Goal: Information Seeking & Learning: Learn about a topic

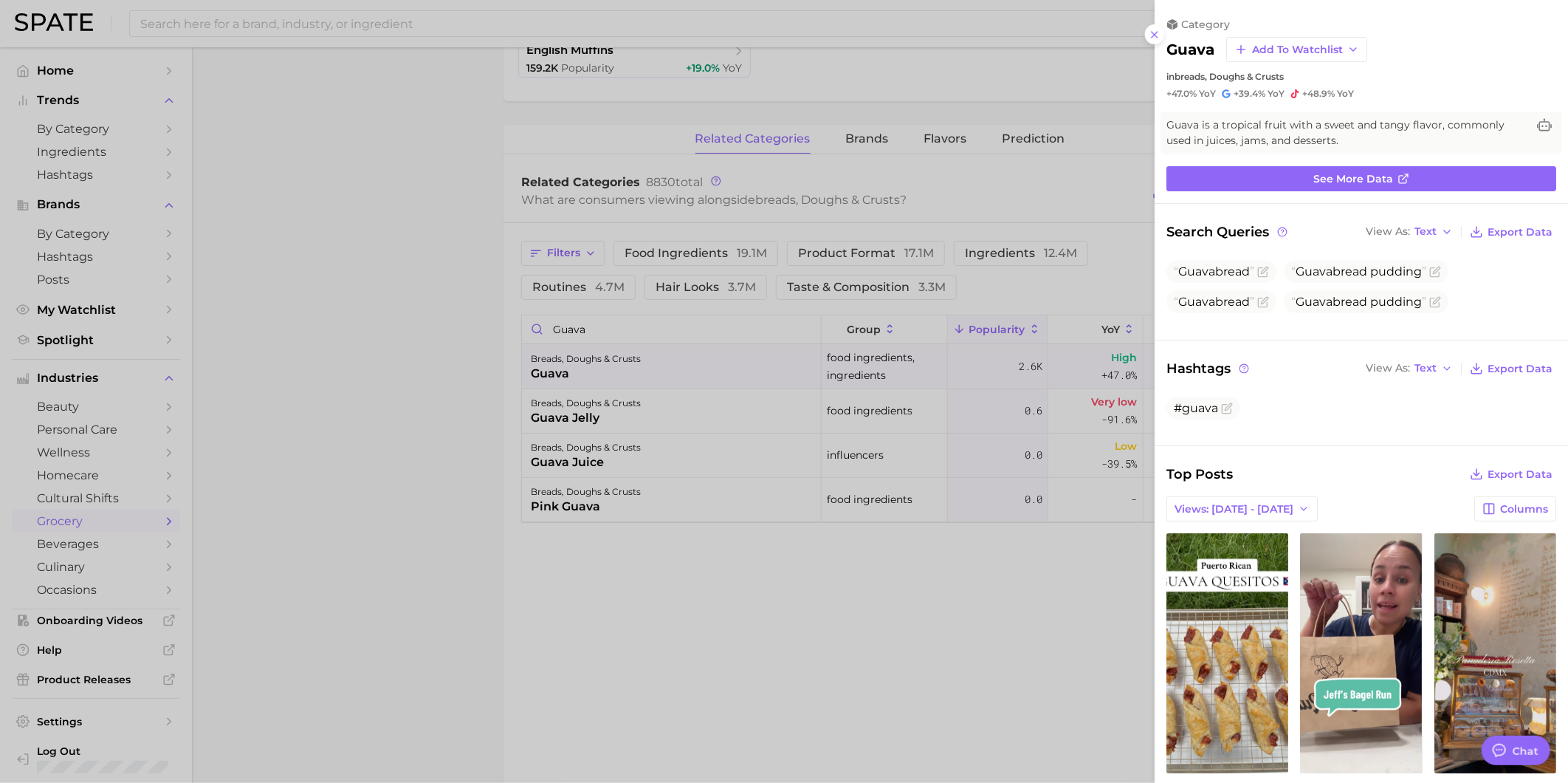
scroll to position [655, 0]
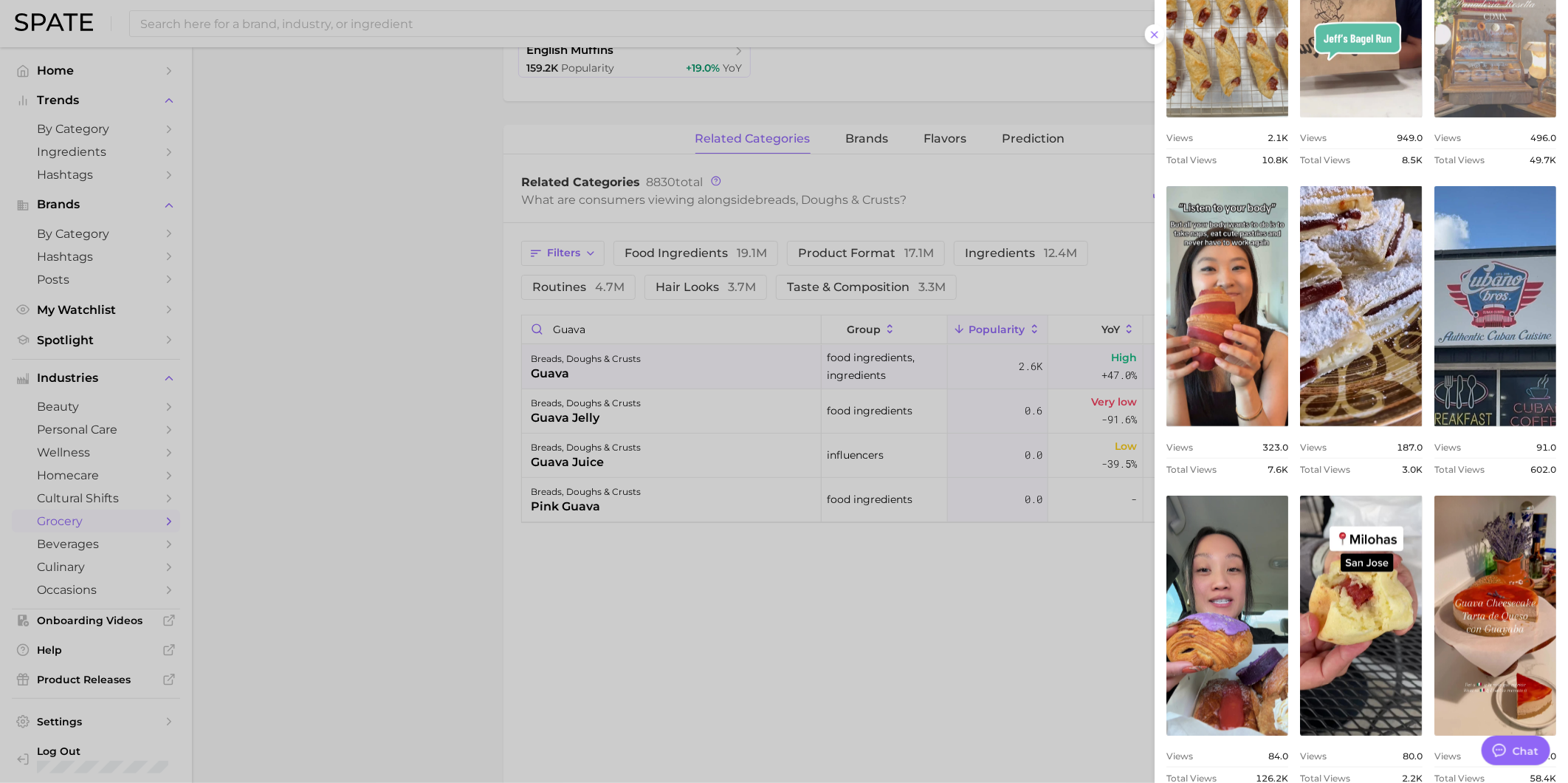
drag, startPoint x: 0, startPoint y: 0, endPoint x: 1332, endPoint y: 357, distance: 1379.0
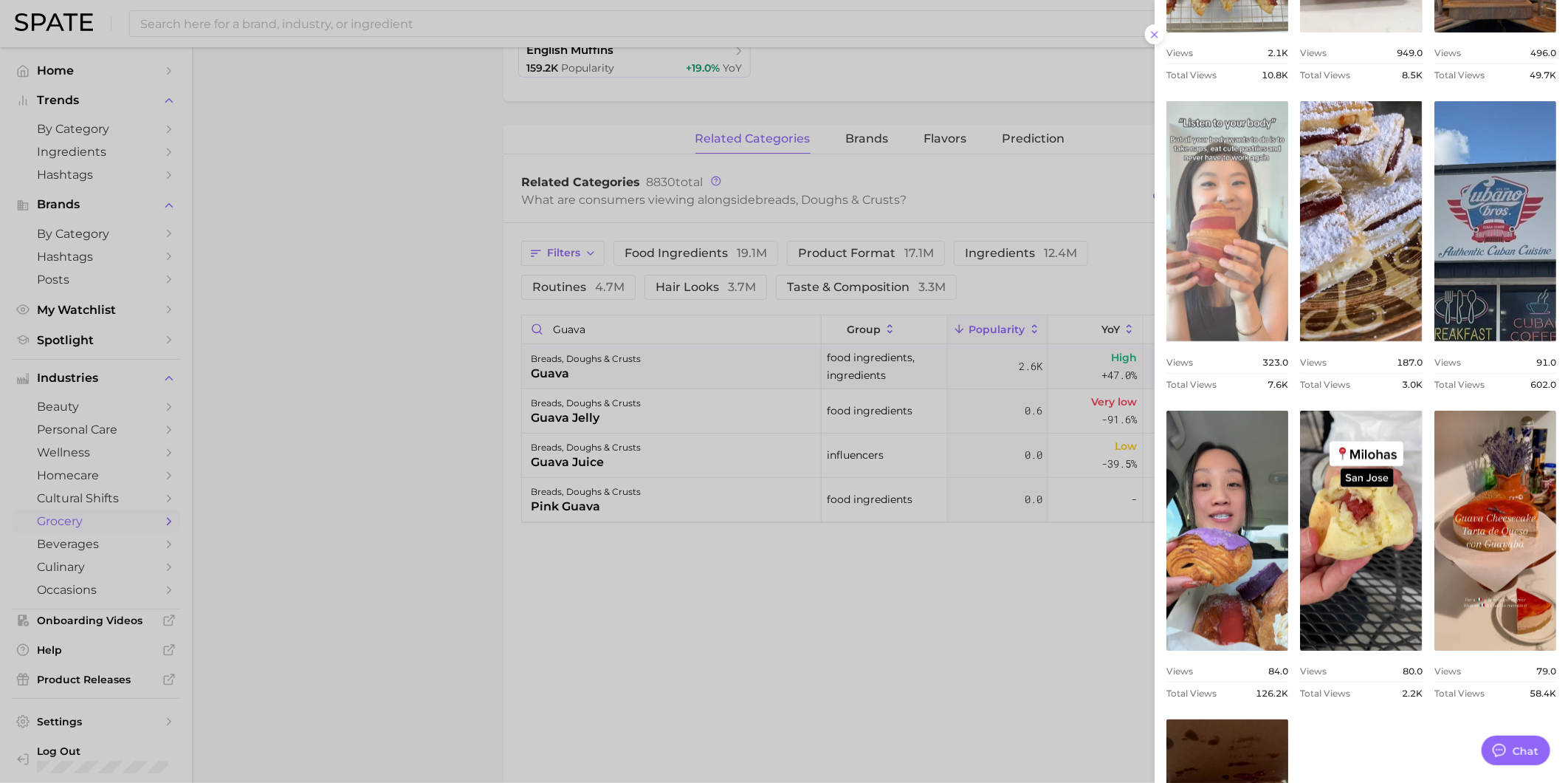
scroll to position [1066, 0]
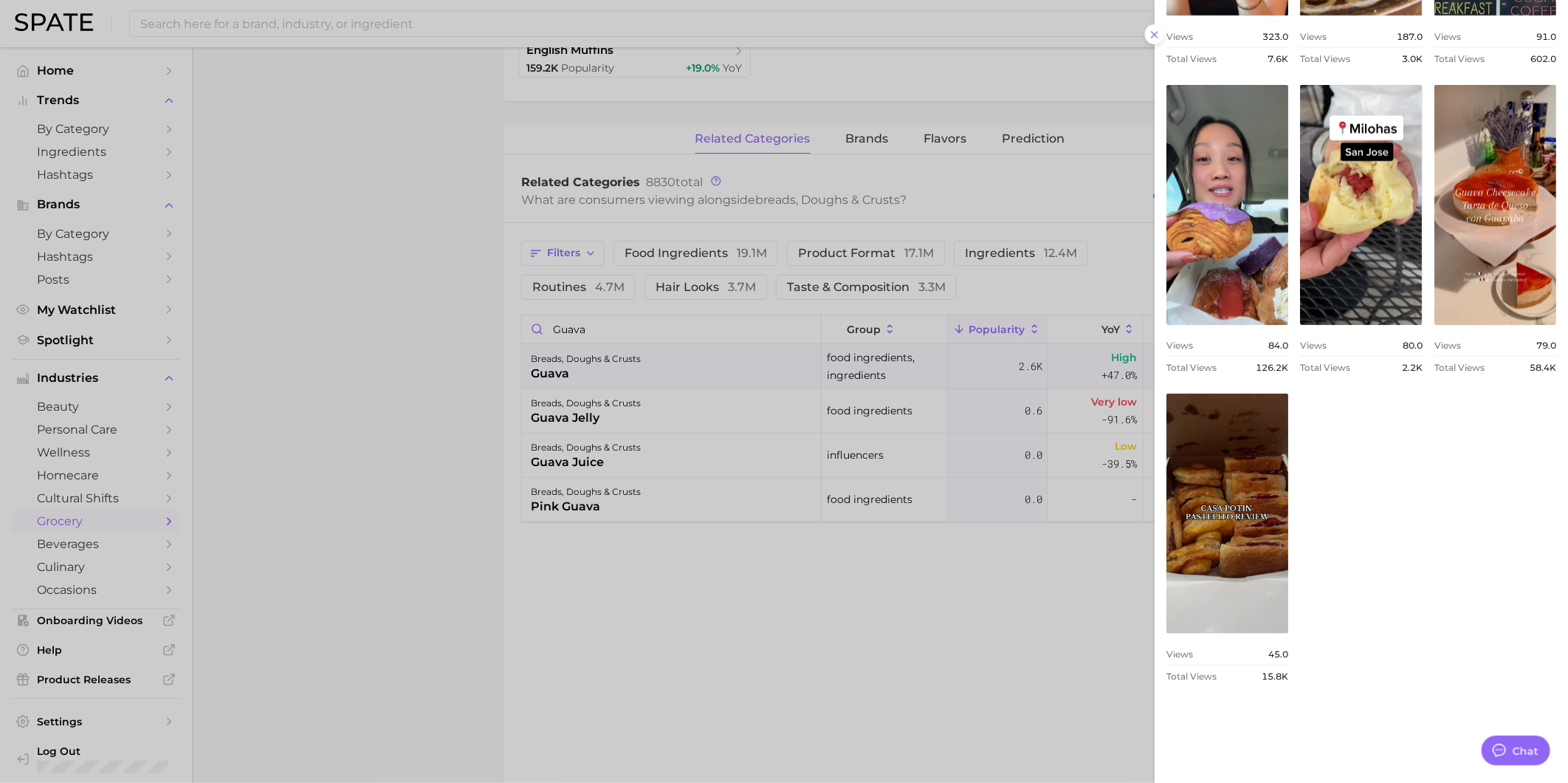
click at [1550, 380] on div "Top Posts Export Data Views: [DATE] - [DATE] Columns view post on TikTok Views …" at bounding box center [1361, 209] width 413 height 1621
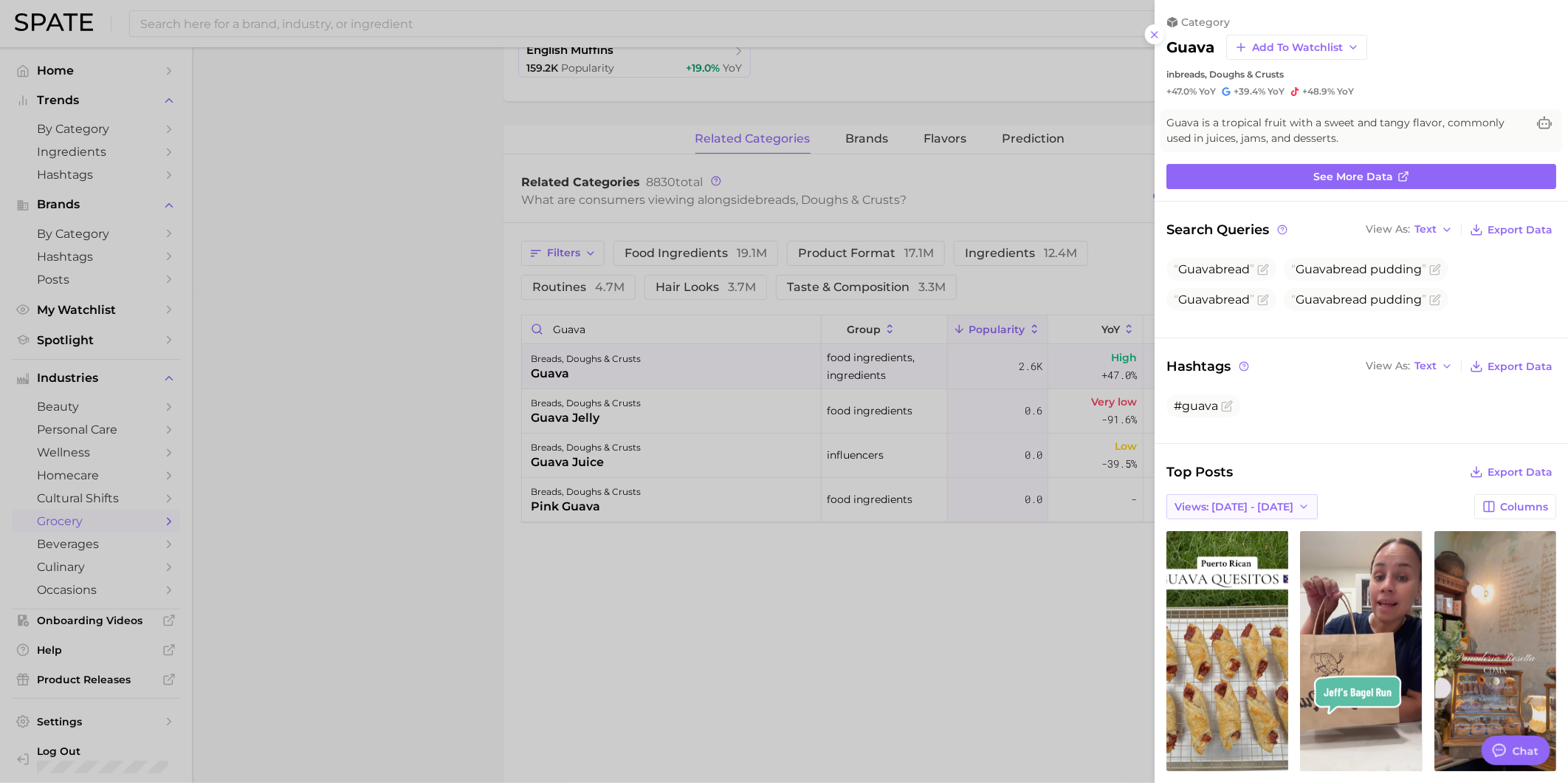
scroll to position [0, 0]
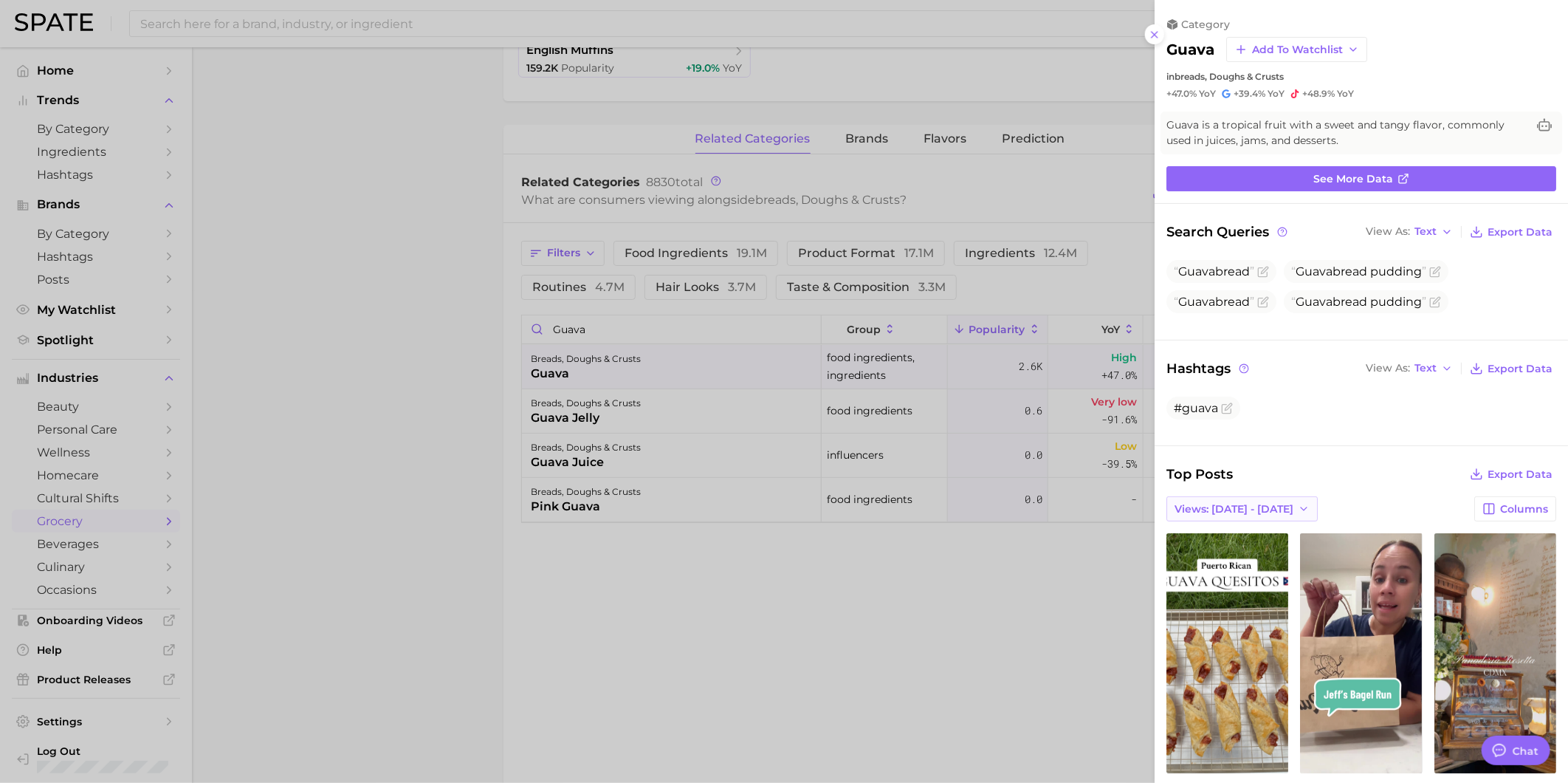
click at [1245, 508] on span "Views: [DATE] - [DATE]" at bounding box center [1234, 509] width 119 height 13
click at [1264, 558] on button "Total Views" at bounding box center [1248, 563] width 162 height 27
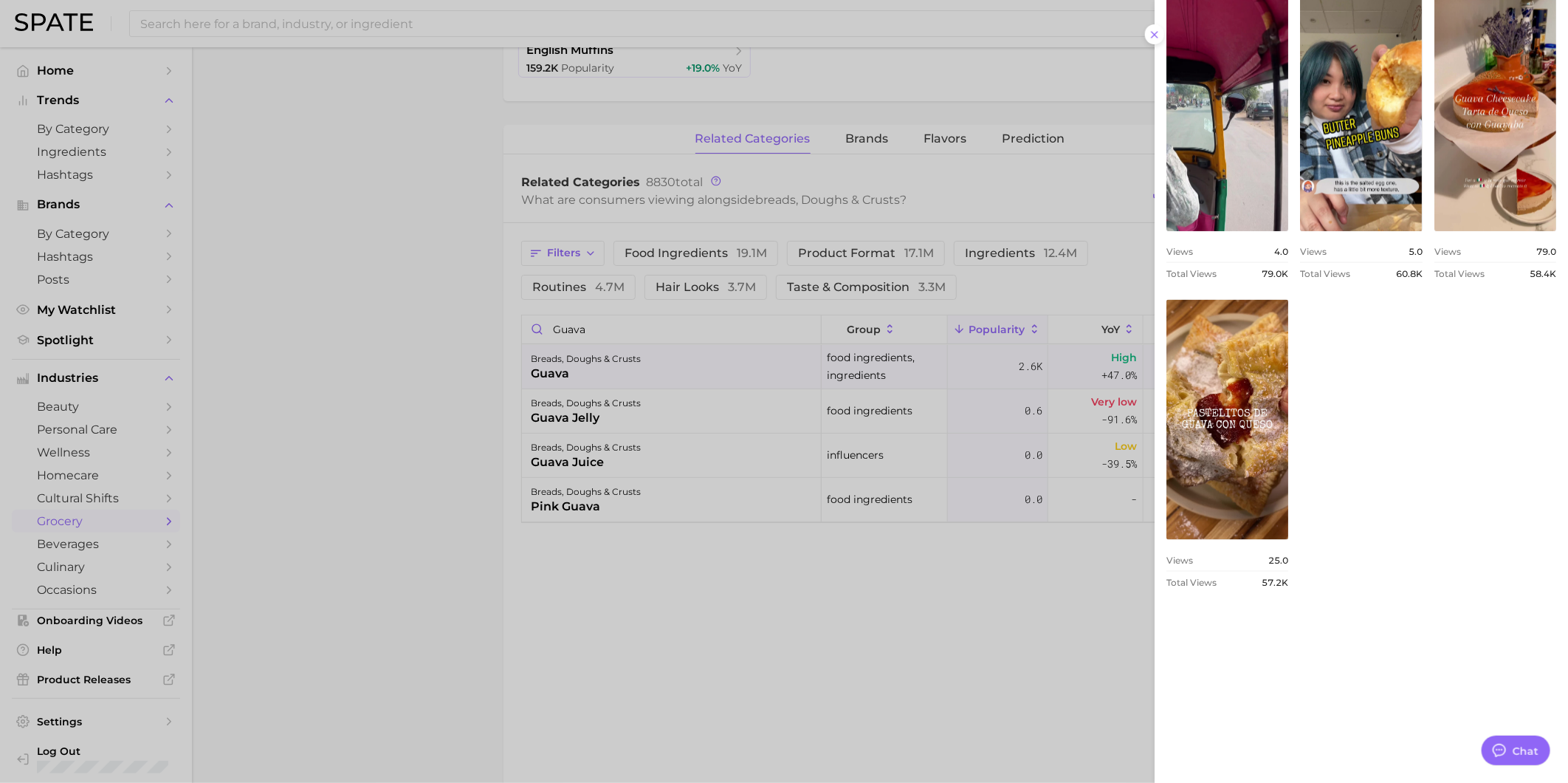
scroll to position [1320, 0]
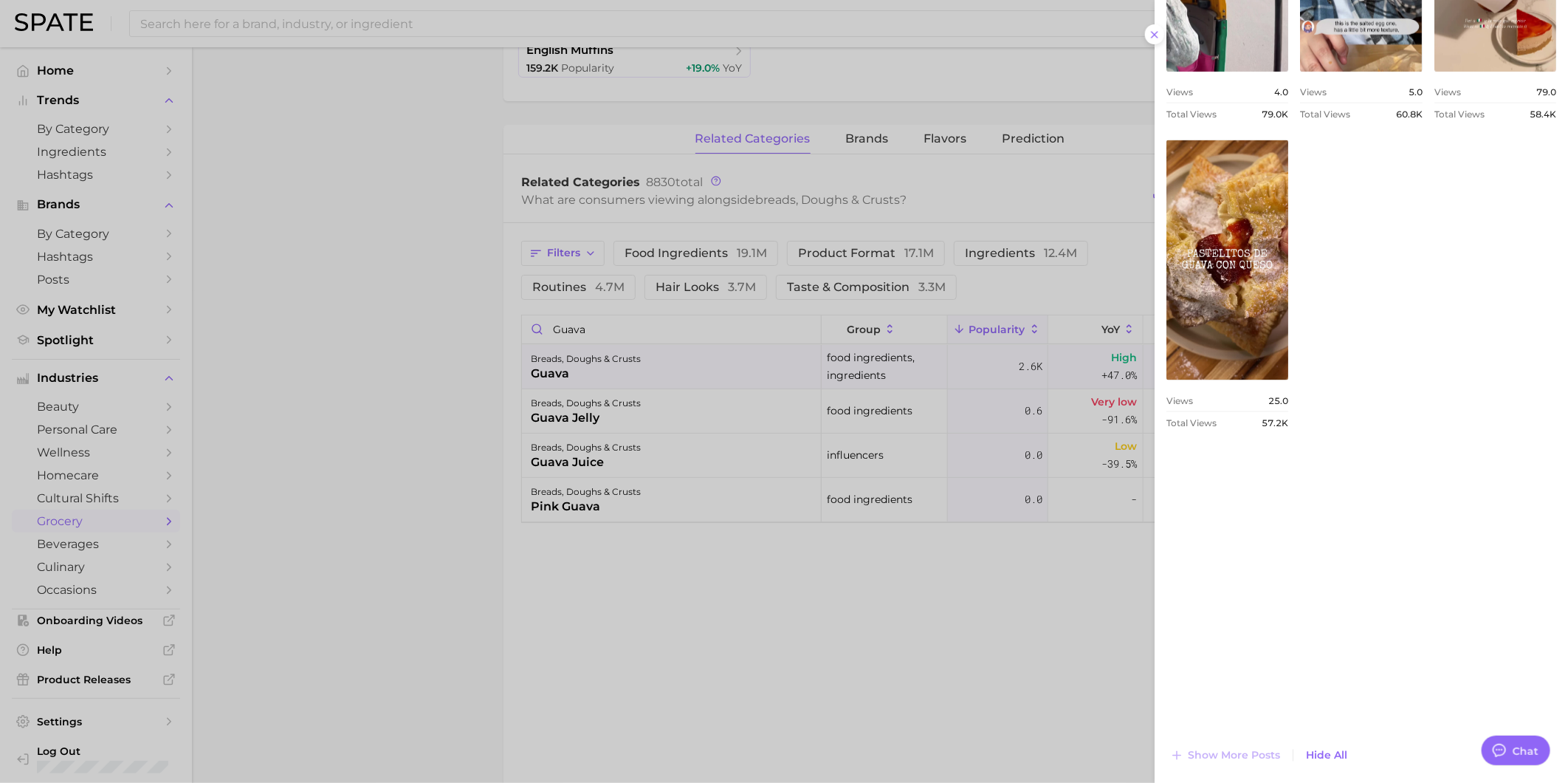
click at [720, 422] on div at bounding box center [784, 392] width 1568 height 783
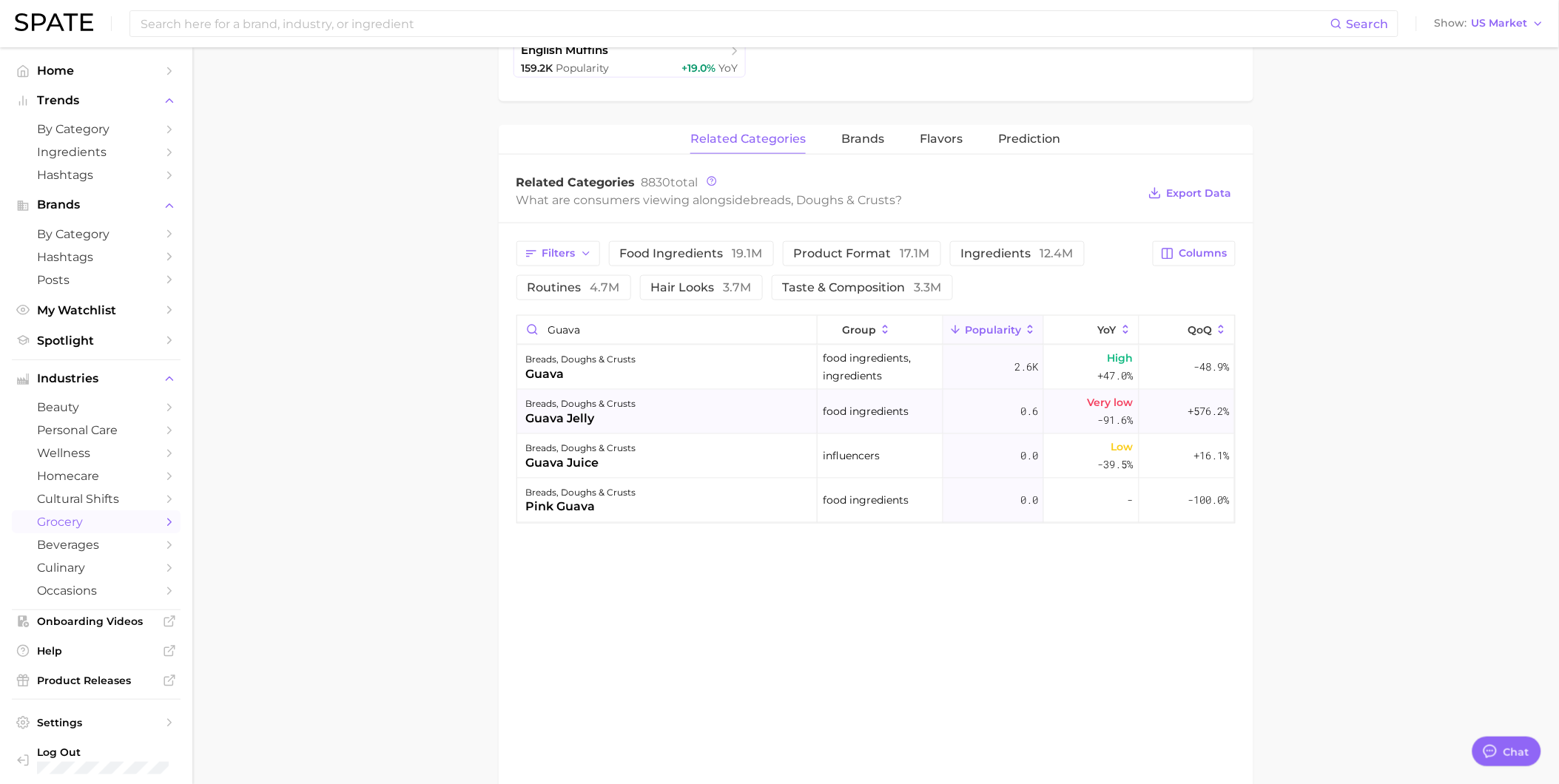
click at [721, 418] on div "breads, doughs & crusts guava jelly" at bounding box center [667, 412] width 300 height 45
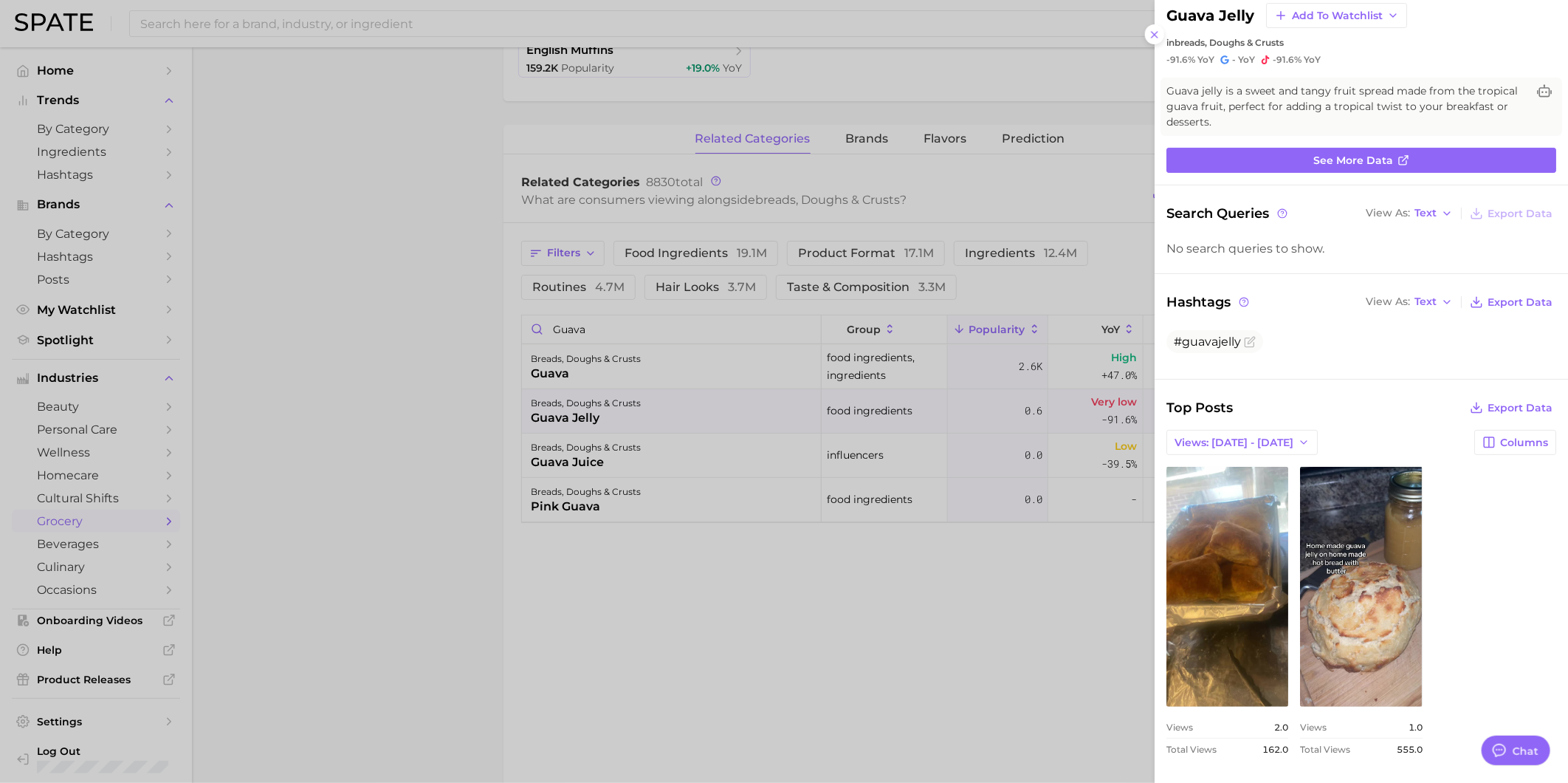
click at [751, 459] on div at bounding box center [784, 392] width 1568 height 783
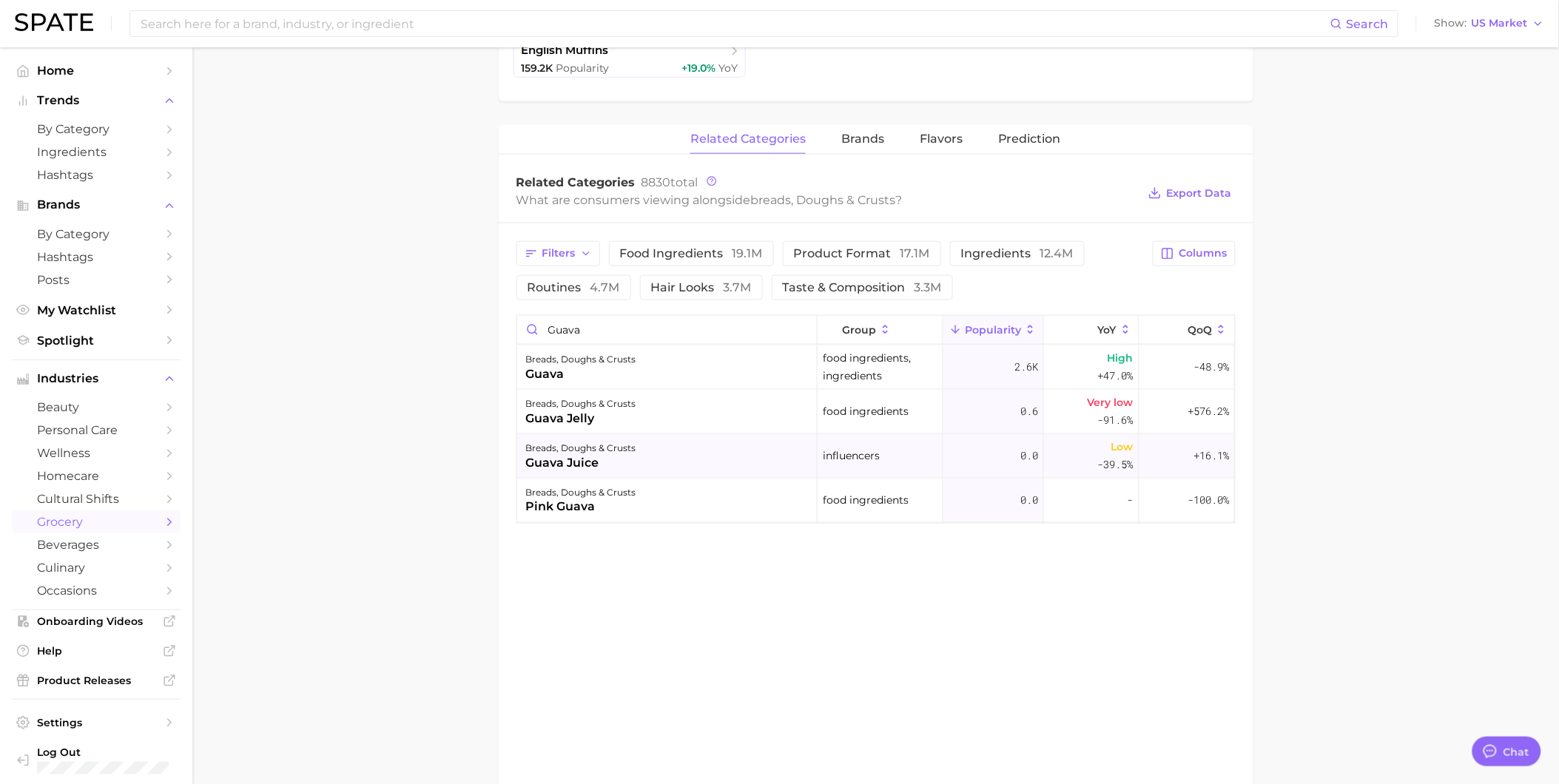
click at [688, 454] on div "breads, doughs & crusts guava juice" at bounding box center [667, 455] width 300 height 45
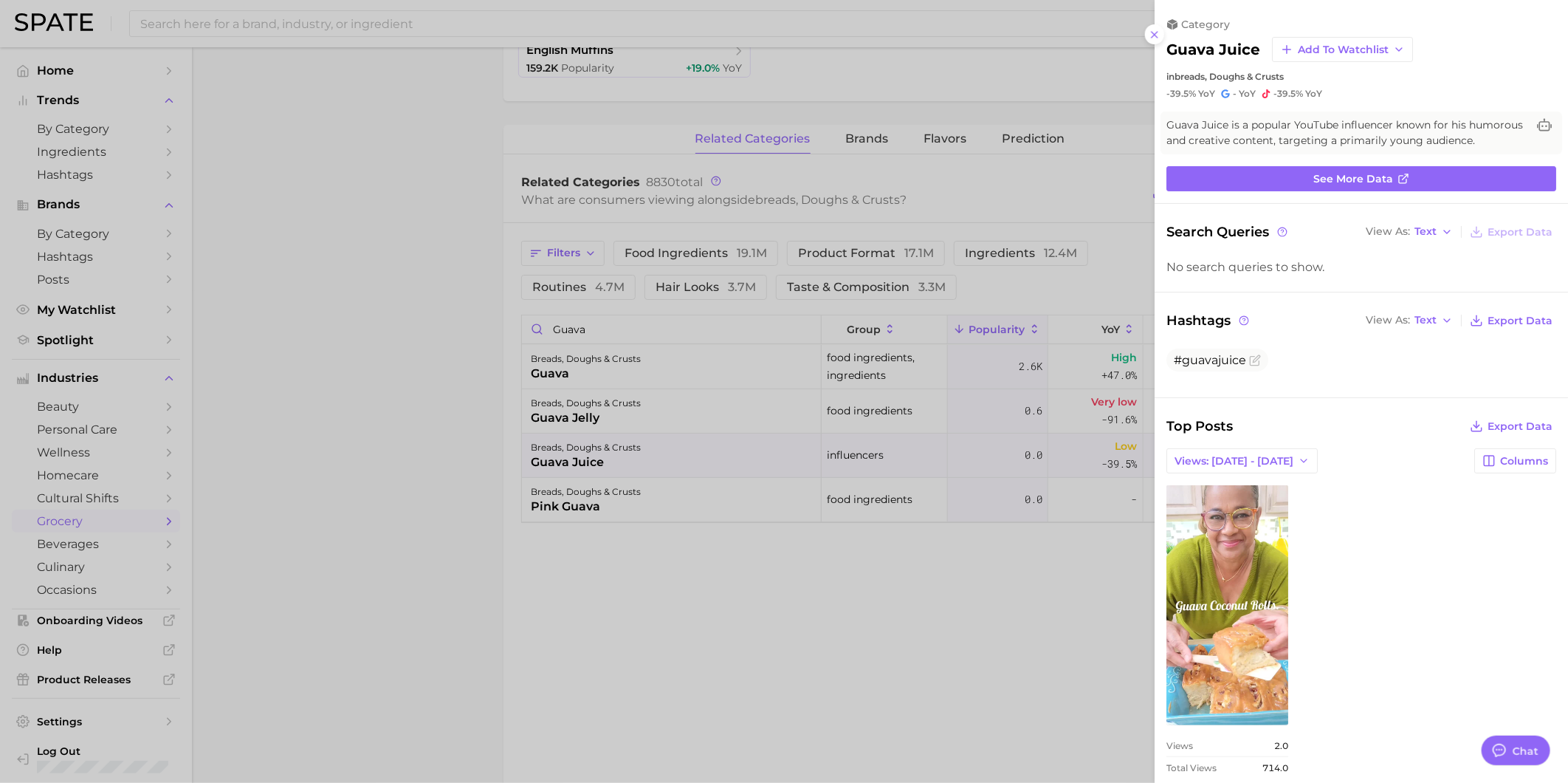
click at [722, 508] on div at bounding box center [784, 392] width 1568 height 783
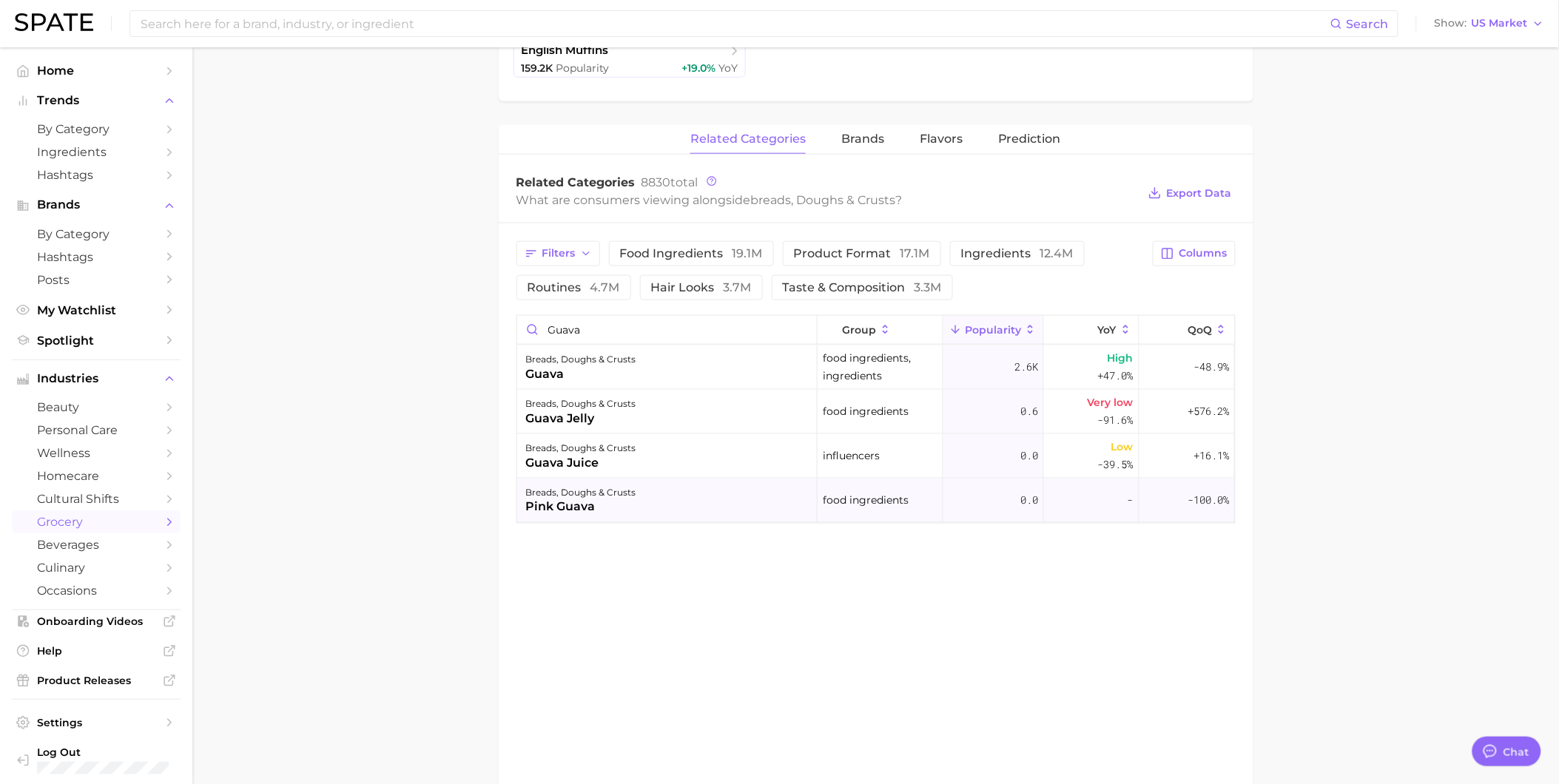
click at [702, 501] on div "breads, doughs & crusts pink guava" at bounding box center [667, 500] width 300 height 45
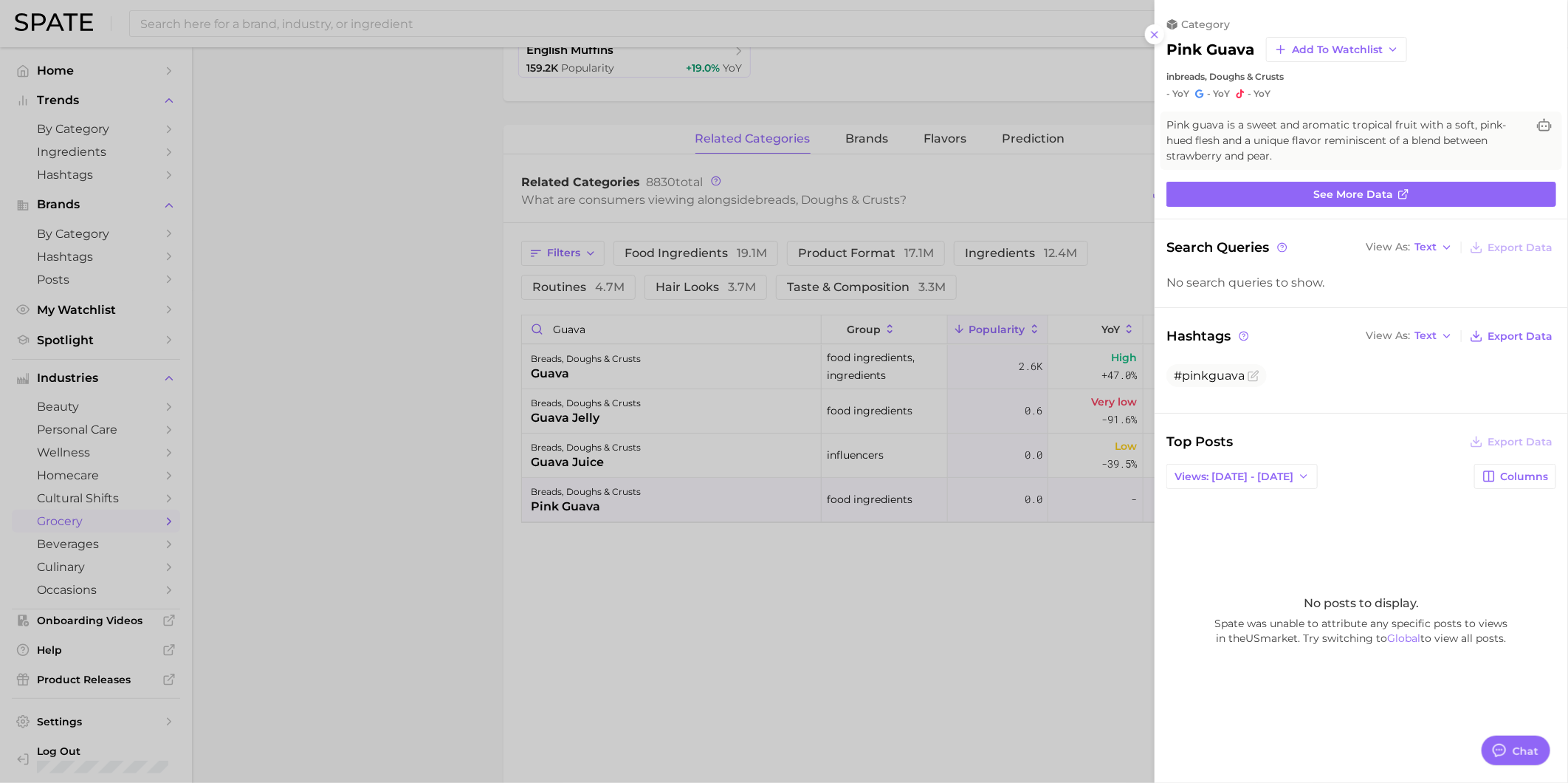
click at [1011, 672] on div at bounding box center [784, 392] width 1568 height 783
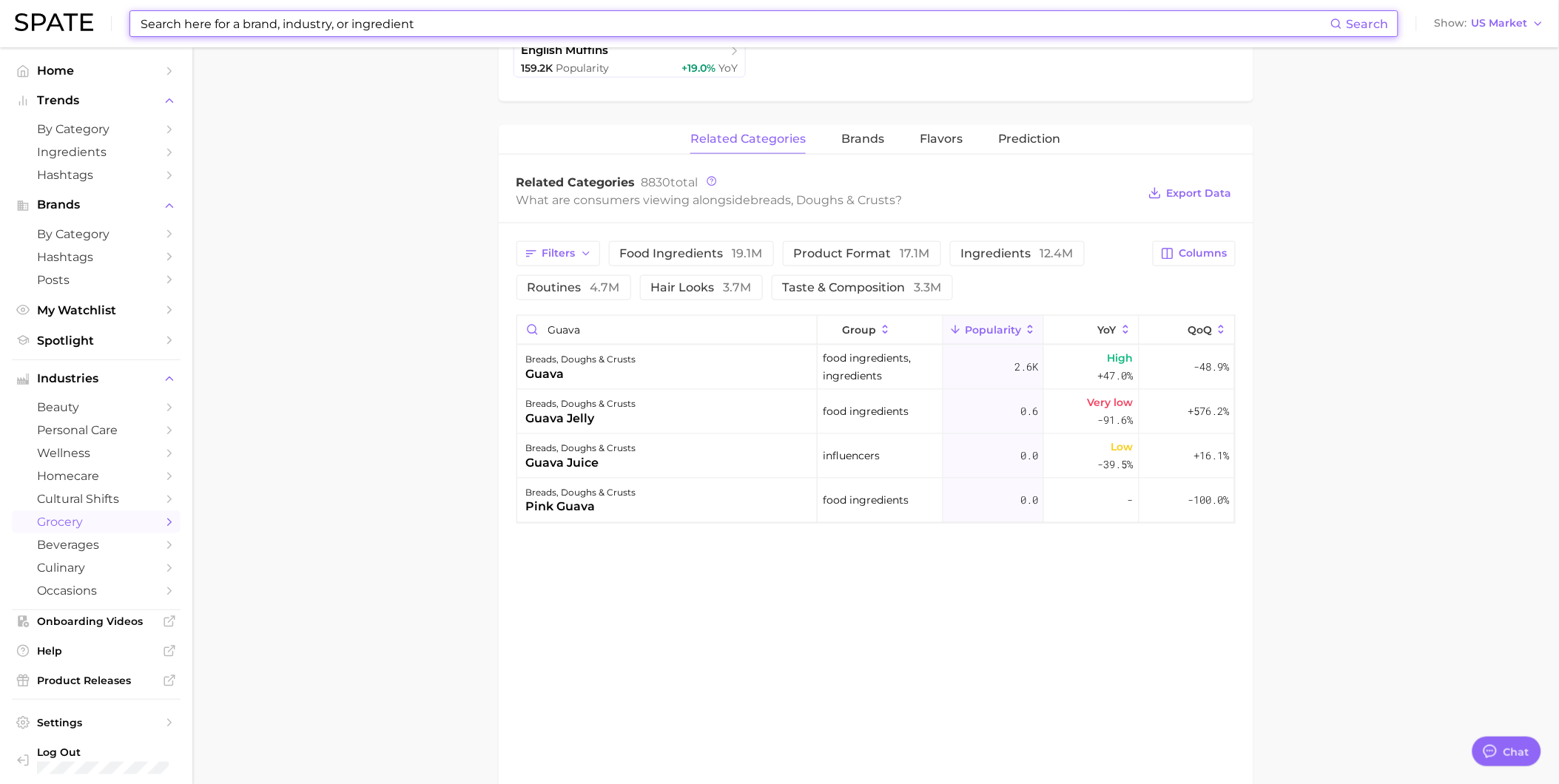
click at [431, 24] on input at bounding box center [734, 23] width 1191 height 25
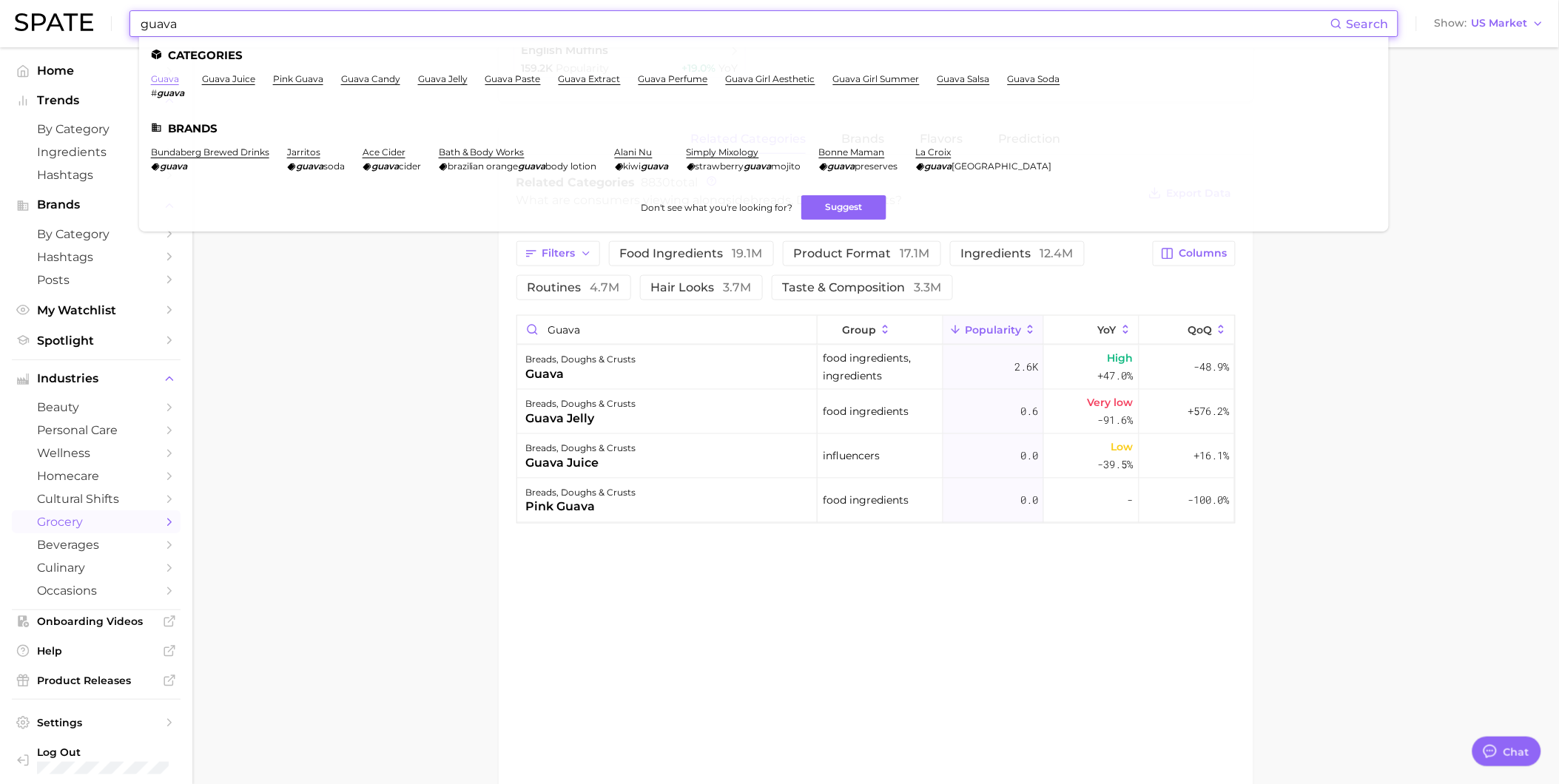
type input "guava"
click at [172, 83] on link "guava" at bounding box center [164, 78] width 28 height 11
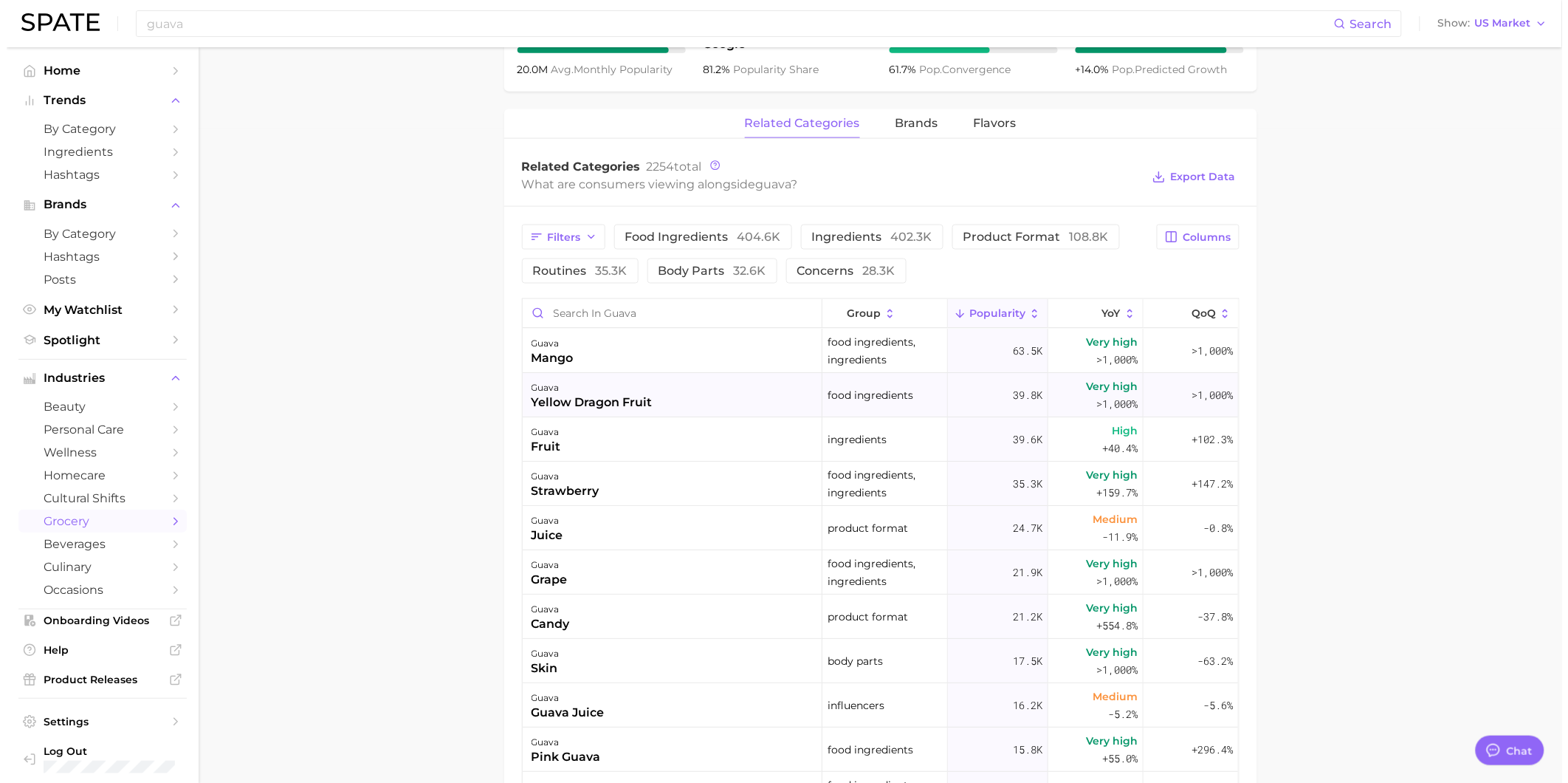
scroll to position [655, 0]
click at [674, 313] on input "Search in guava" at bounding box center [665, 311] width 299 height 28
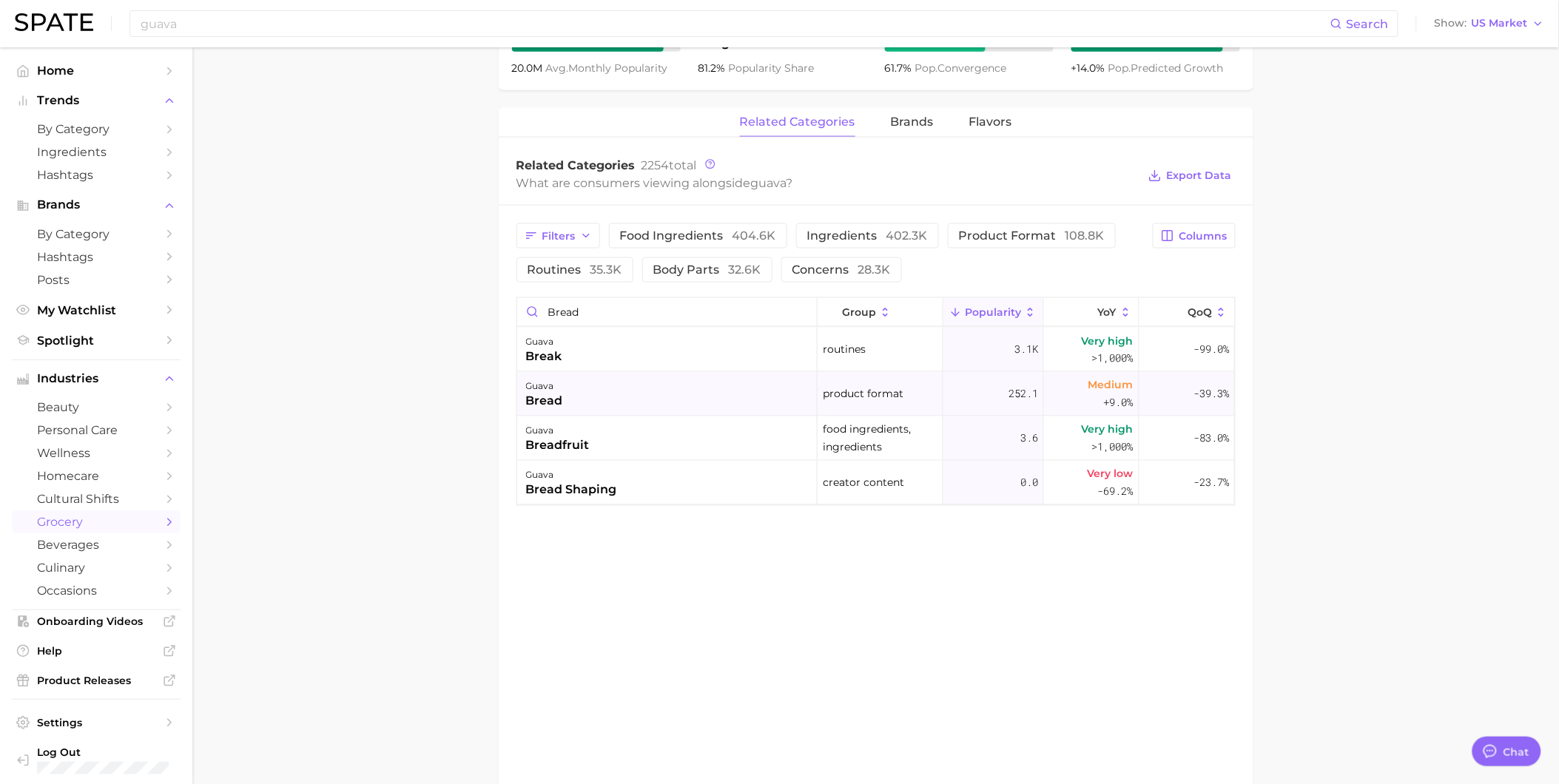
click at [647, 393] on div "guava bread" at bounding box center [667, 394] width 300 height 45
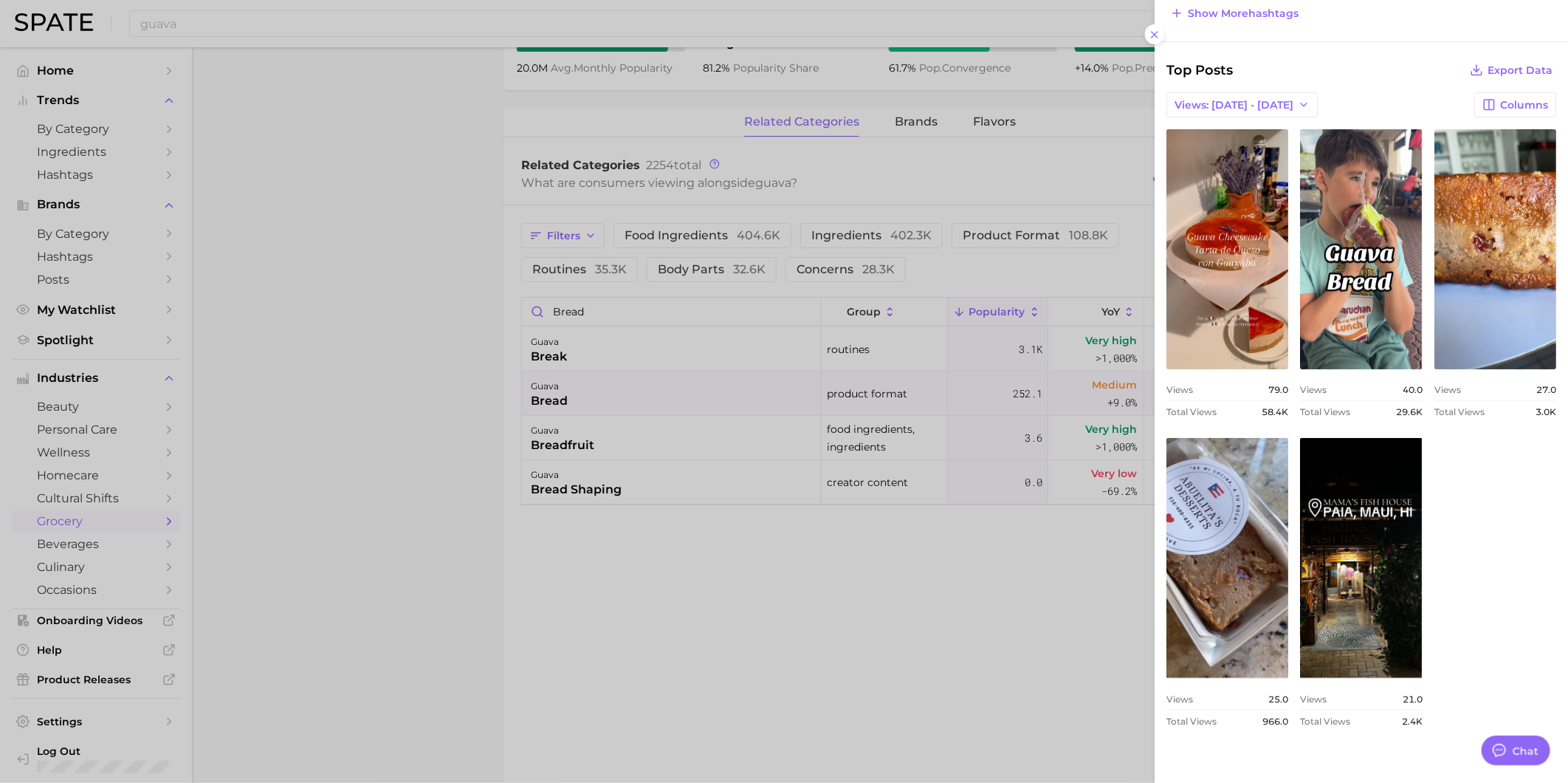
scroll to position [491, 0]
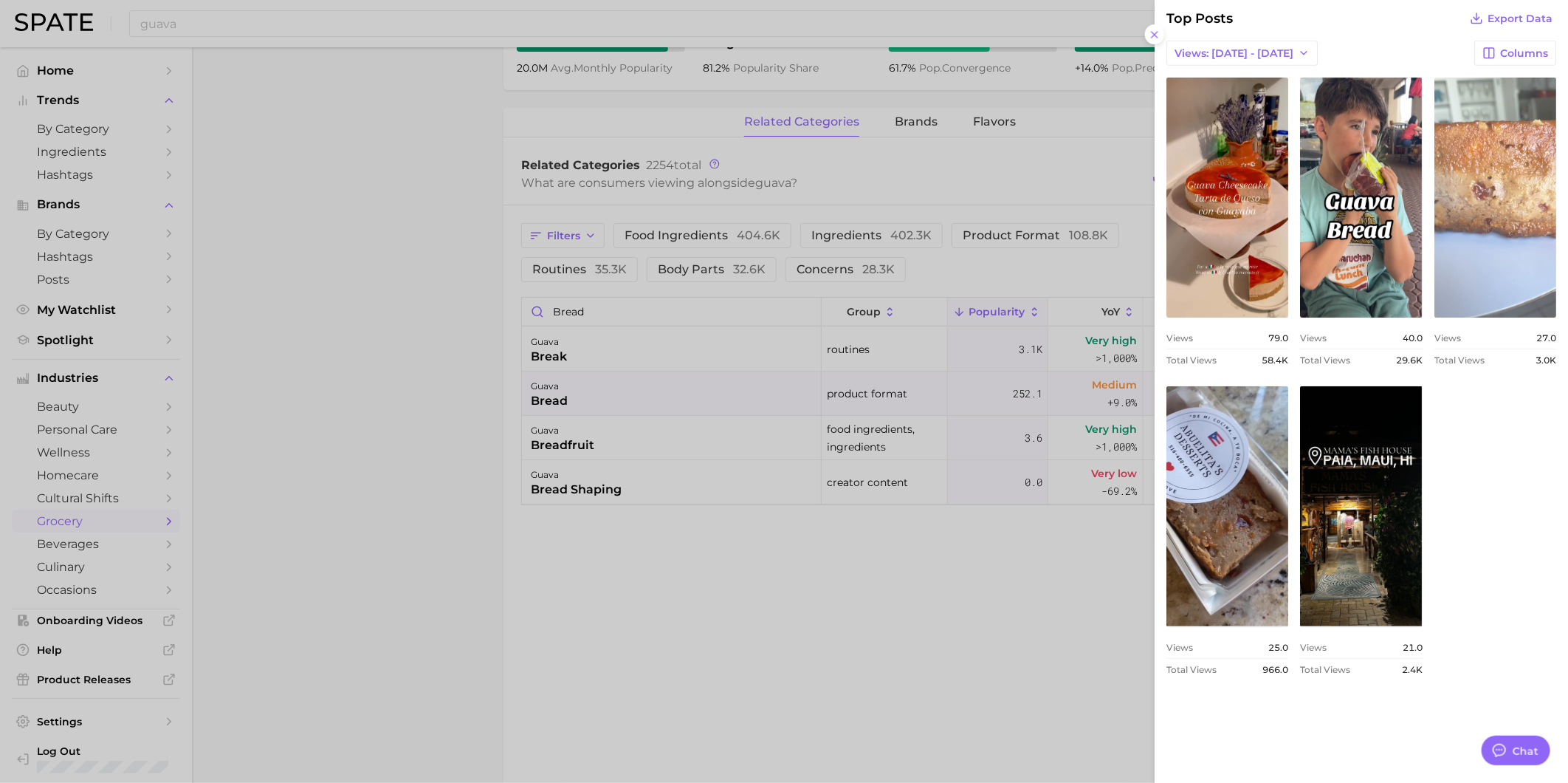
click at [1435, 317] on link "view post on TikTok" at bounding box center [1495, 197] width 122 height 240
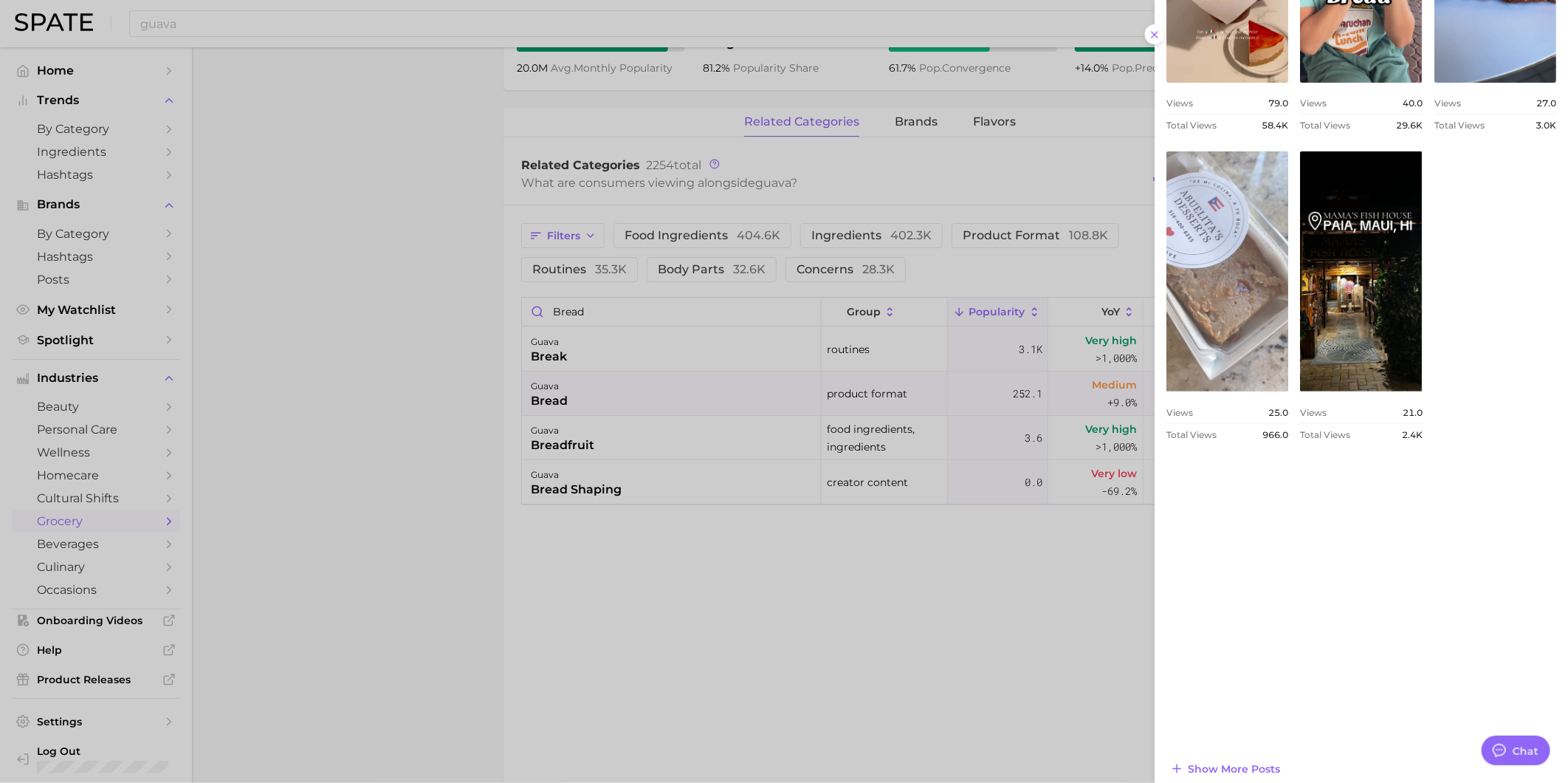
scroll to position [740, 0]
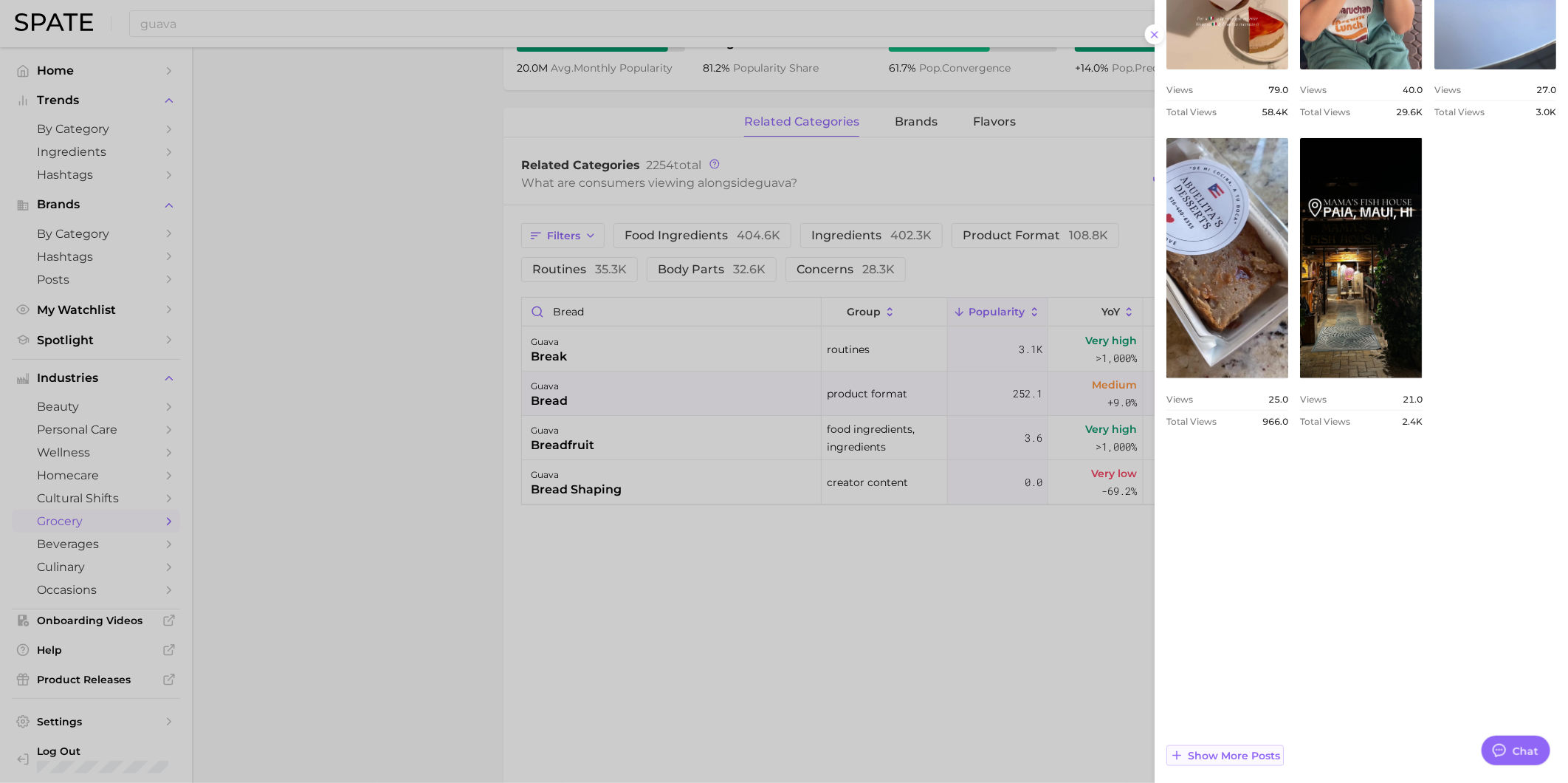
click at [1264, 749] on span "Show more posts" at bounding box center [1234, 755] width 92 height 13
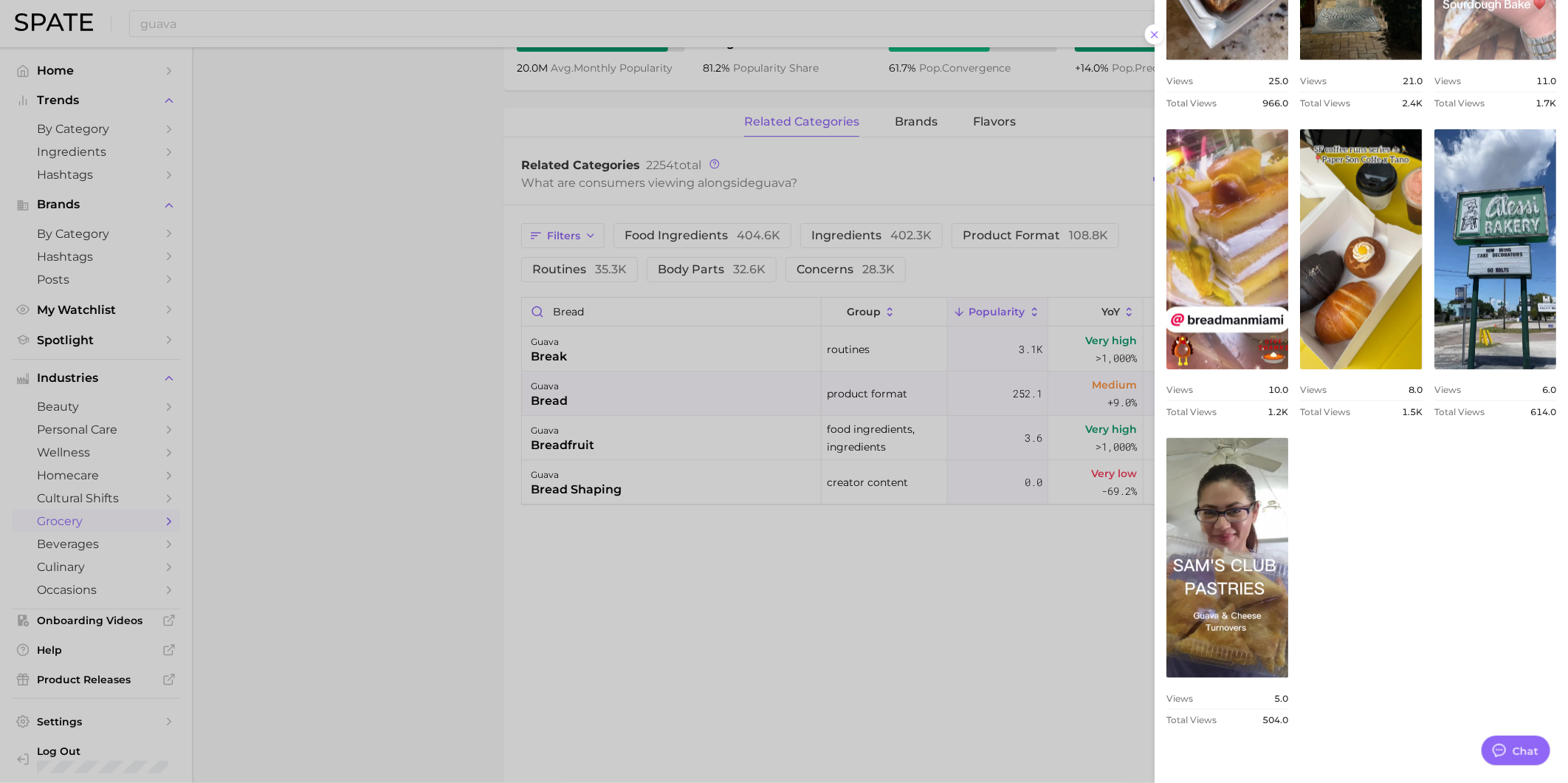
scroll to position [986, 0]
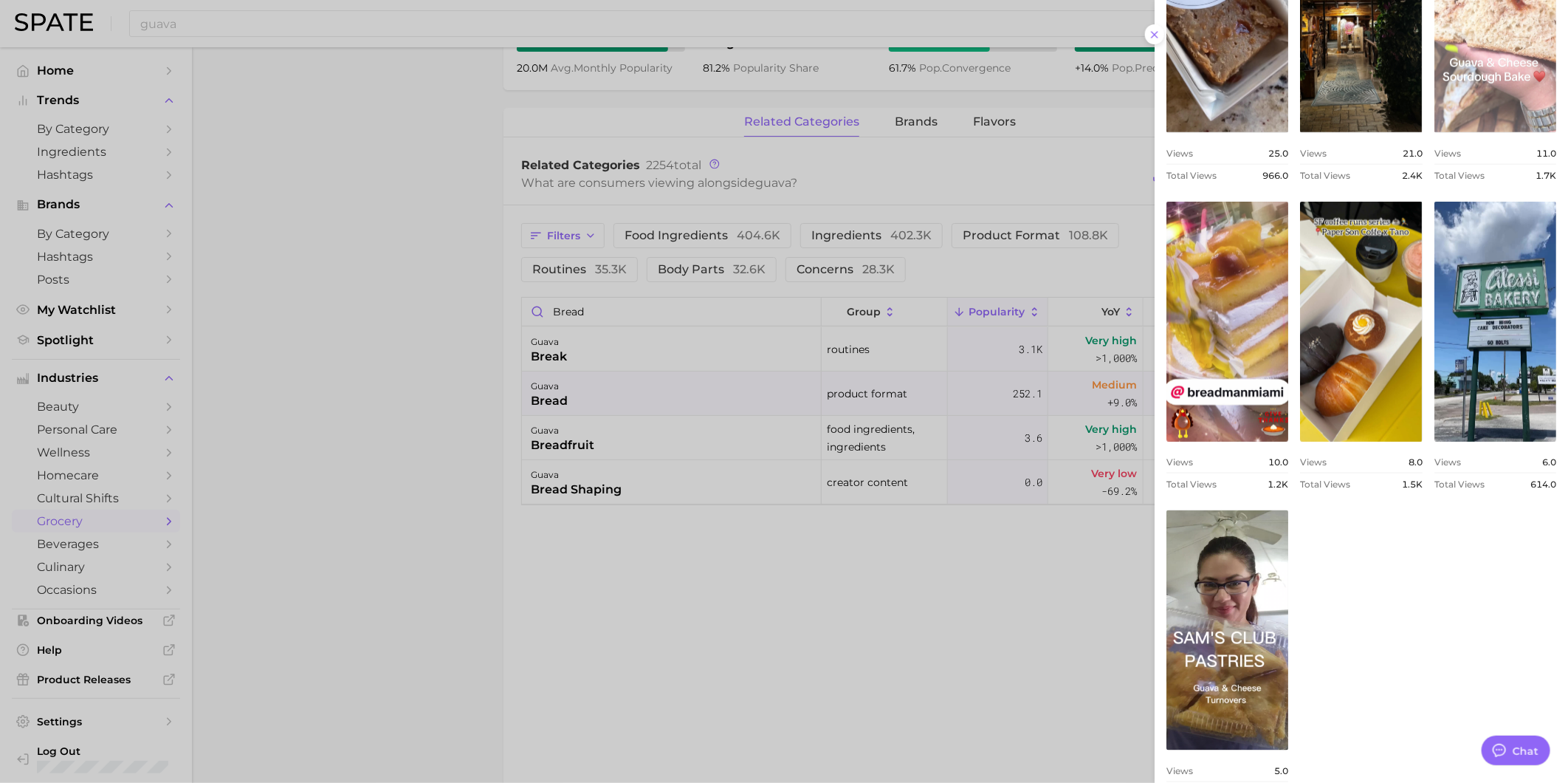
click at [1469, 132] on link "view post on TikTok" at bounding box center [1495, 12] width 122 height 240
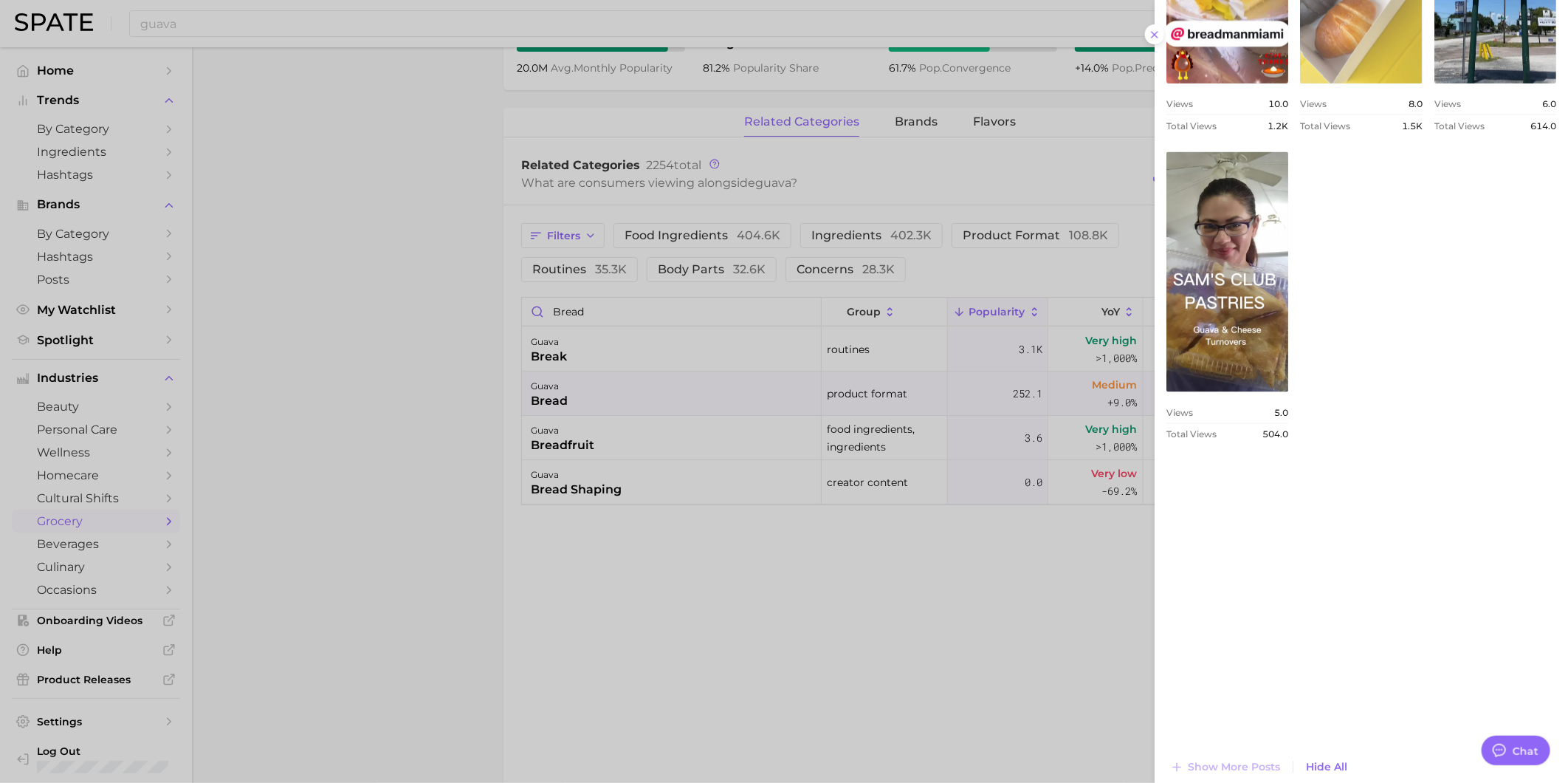
scroll to position [1355, 0]
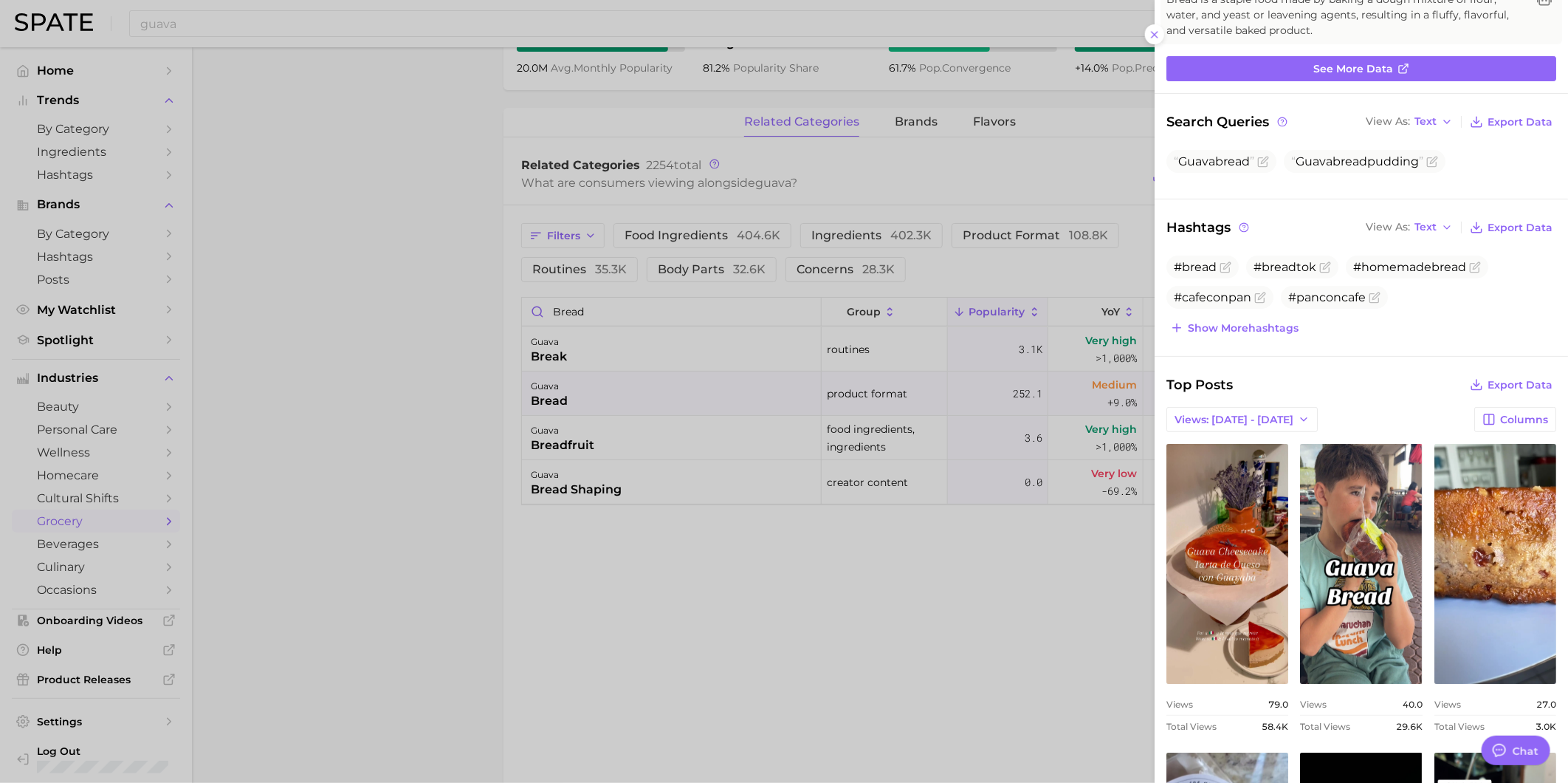
scroll to position [0, 0]
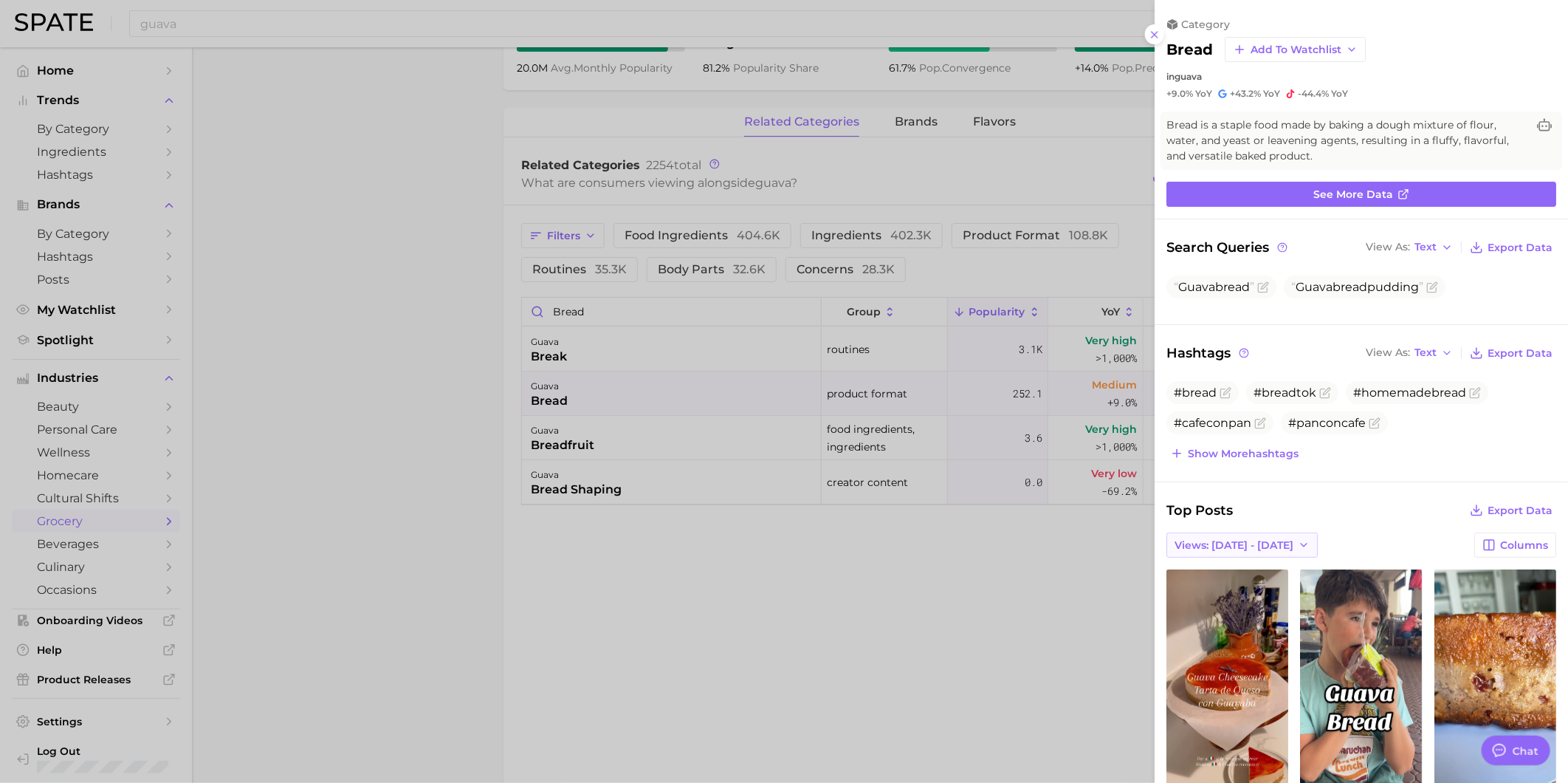
click at [1253, 534] on button "Views: [DATE] - [DATE]" at bounding box center [1242, 544] width 151 height 25
click at [1256, 592] on button "Total Views" at bounding box center [1248, 598] width 162 height 27
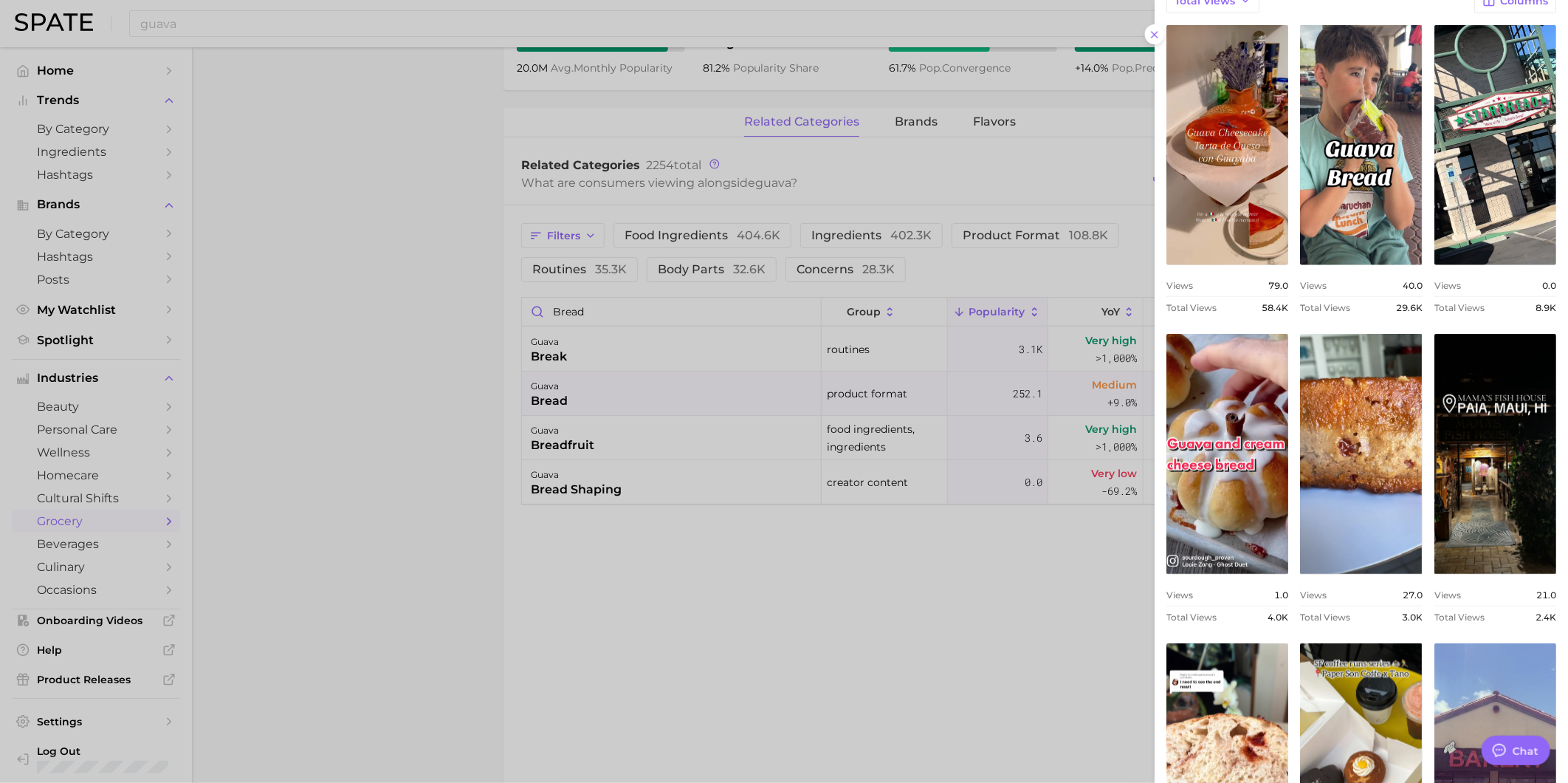
scroll to position [535, 0]
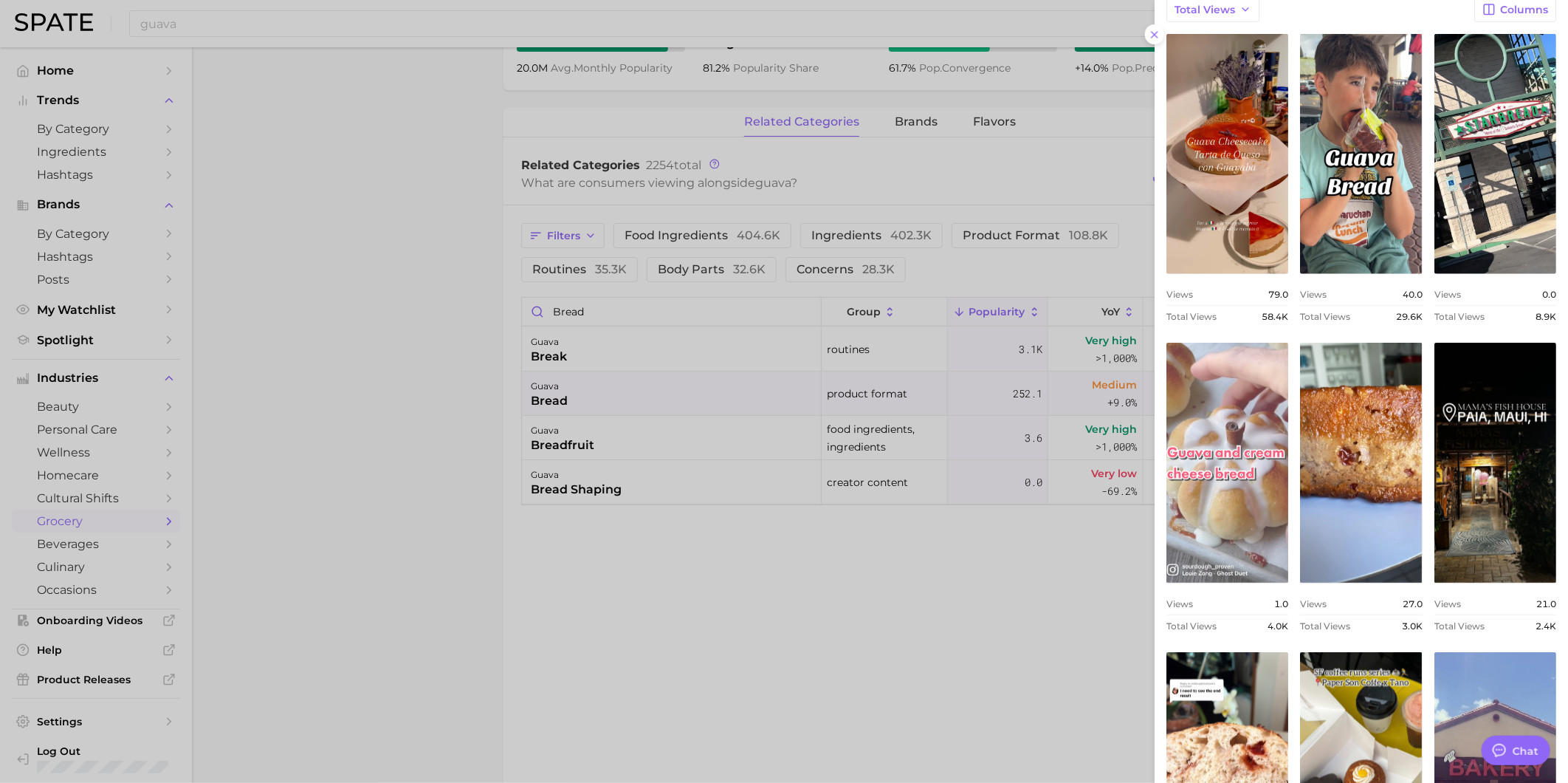
click at [1288, 499] on link "view post on TikTok" at bounding box center [1227, 463] width 122 height 240
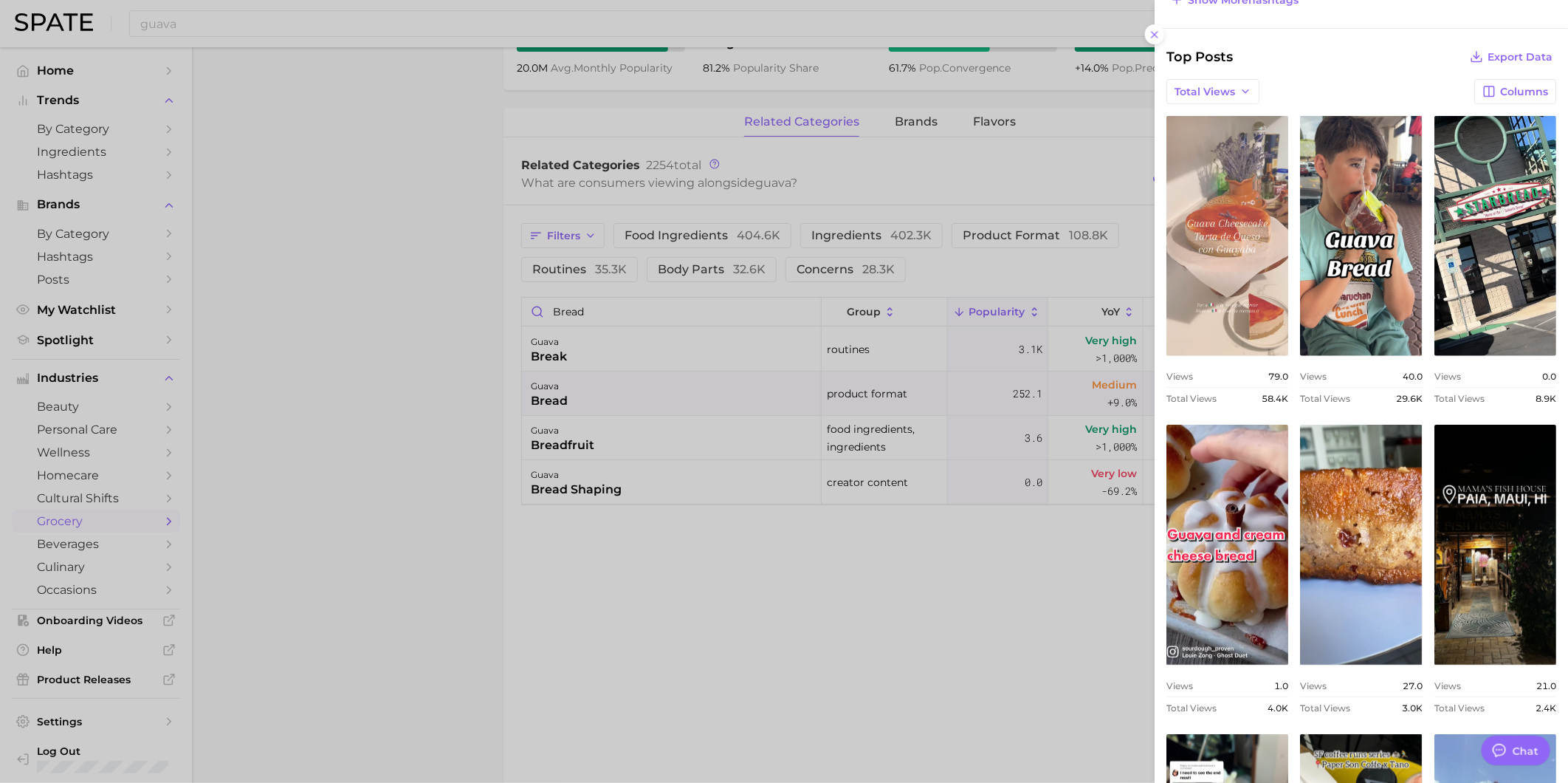
click at [1256, 275] on link "view post on TikTok" at bounding box center [1227, 235] width 122 height 240
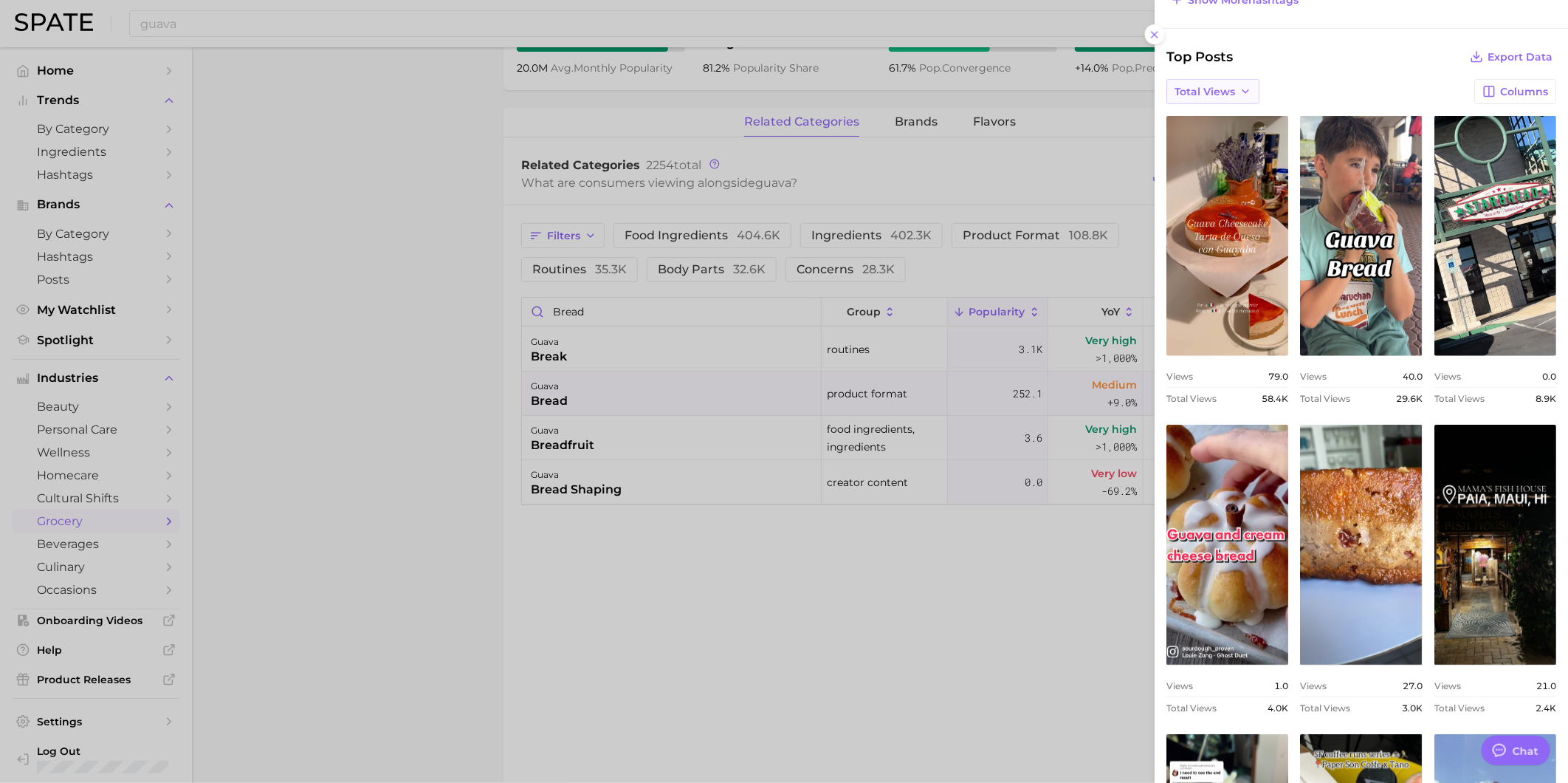
click at [1212, 94] on span "Total Views" at bounding box center [1204, 92] width 60 height 13
click at [1319, 92] on div "Total Views Views: [DATE] - [DATE] Total Views Columns" at bounding box center [1361, 91] width 390 height 25
click at [652, 451] on div at bounding box center [784, 392] width 1568 height 783
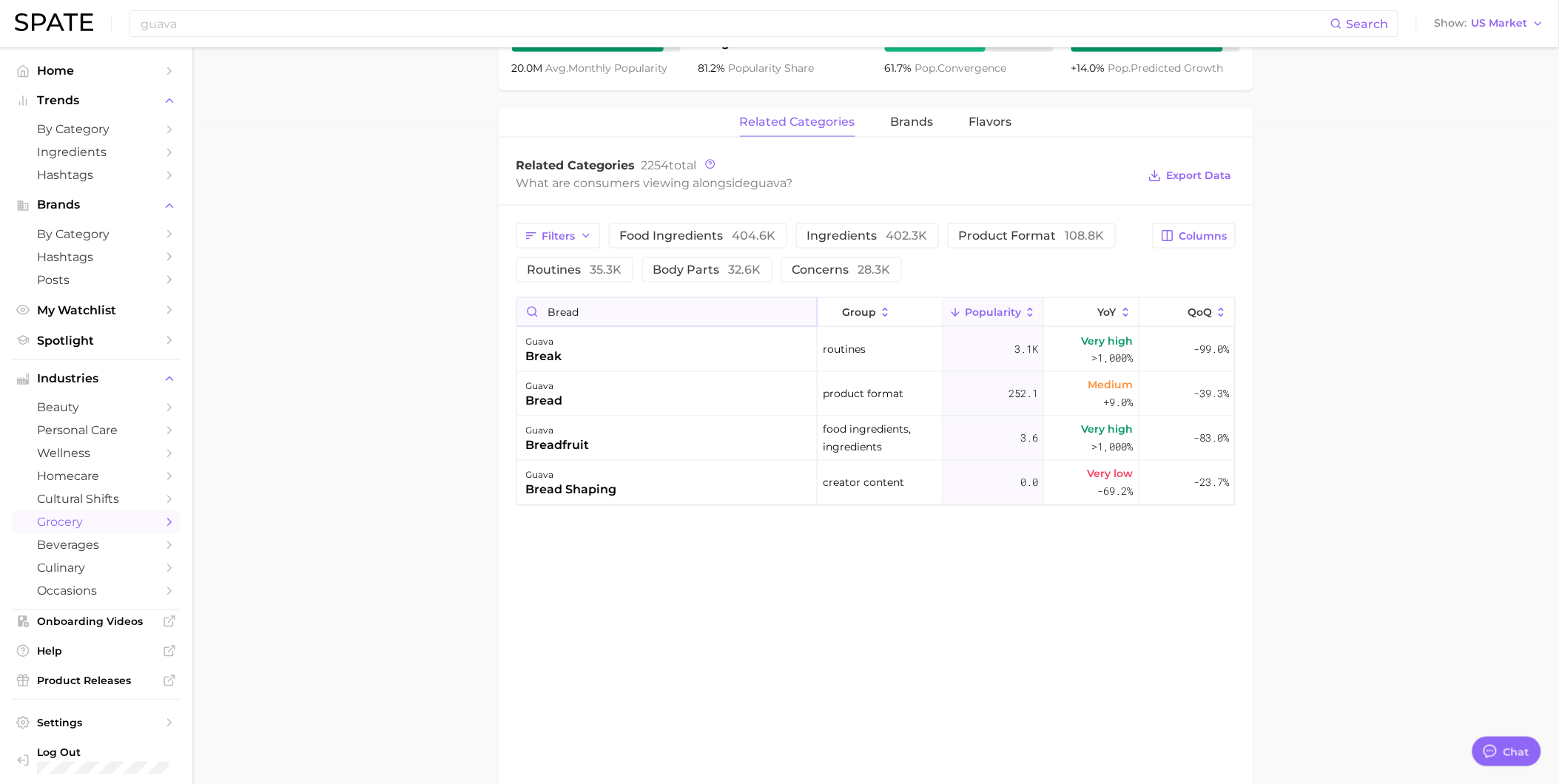
click at [652, 318] on input "bread" at bounding box center [667, 312] width 299 height 28
type input "b"
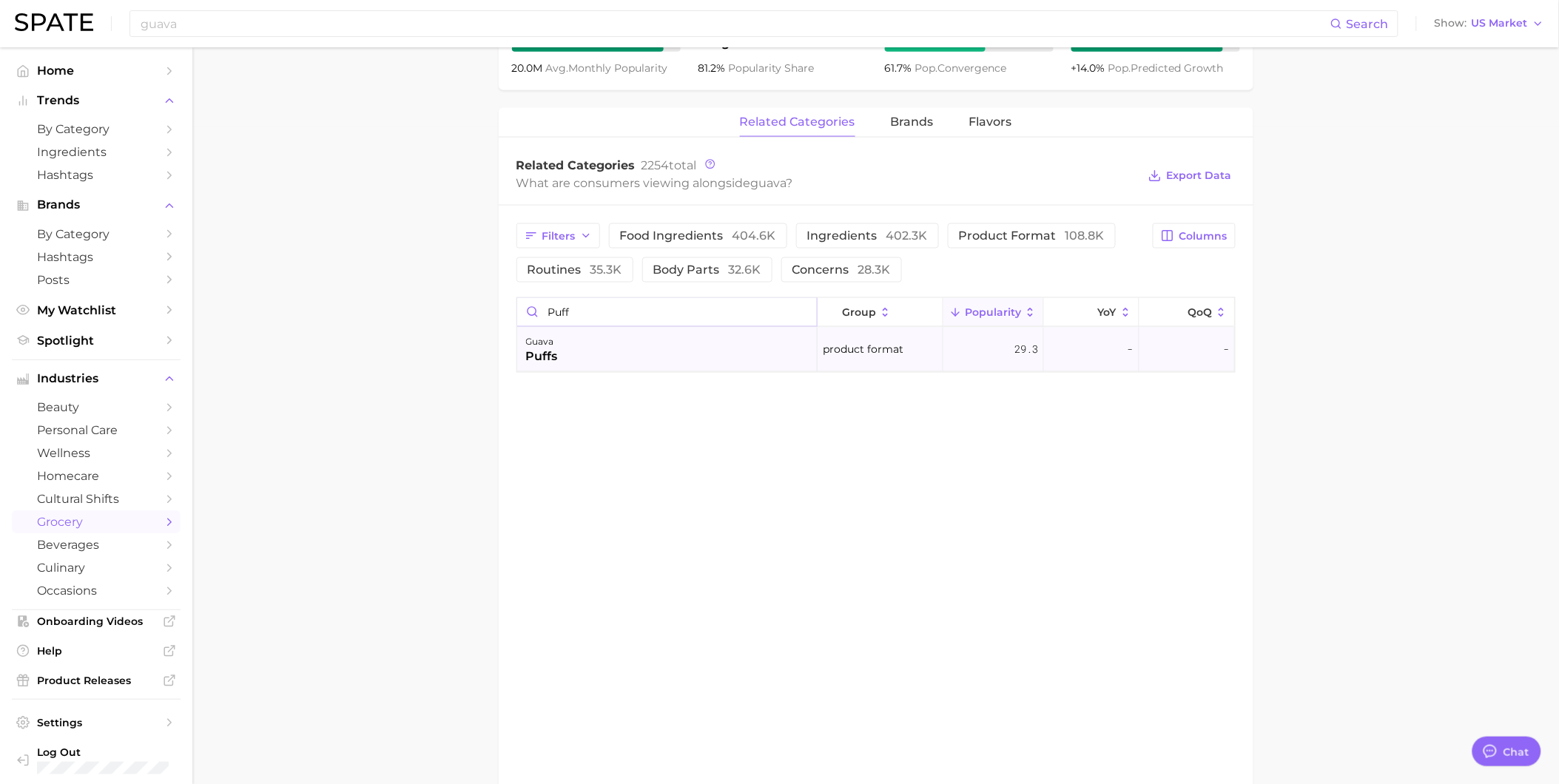
type input "puff"
click at [741, 341] on div "guava puffs" at bounding box center [667, 349] width 300 height 45
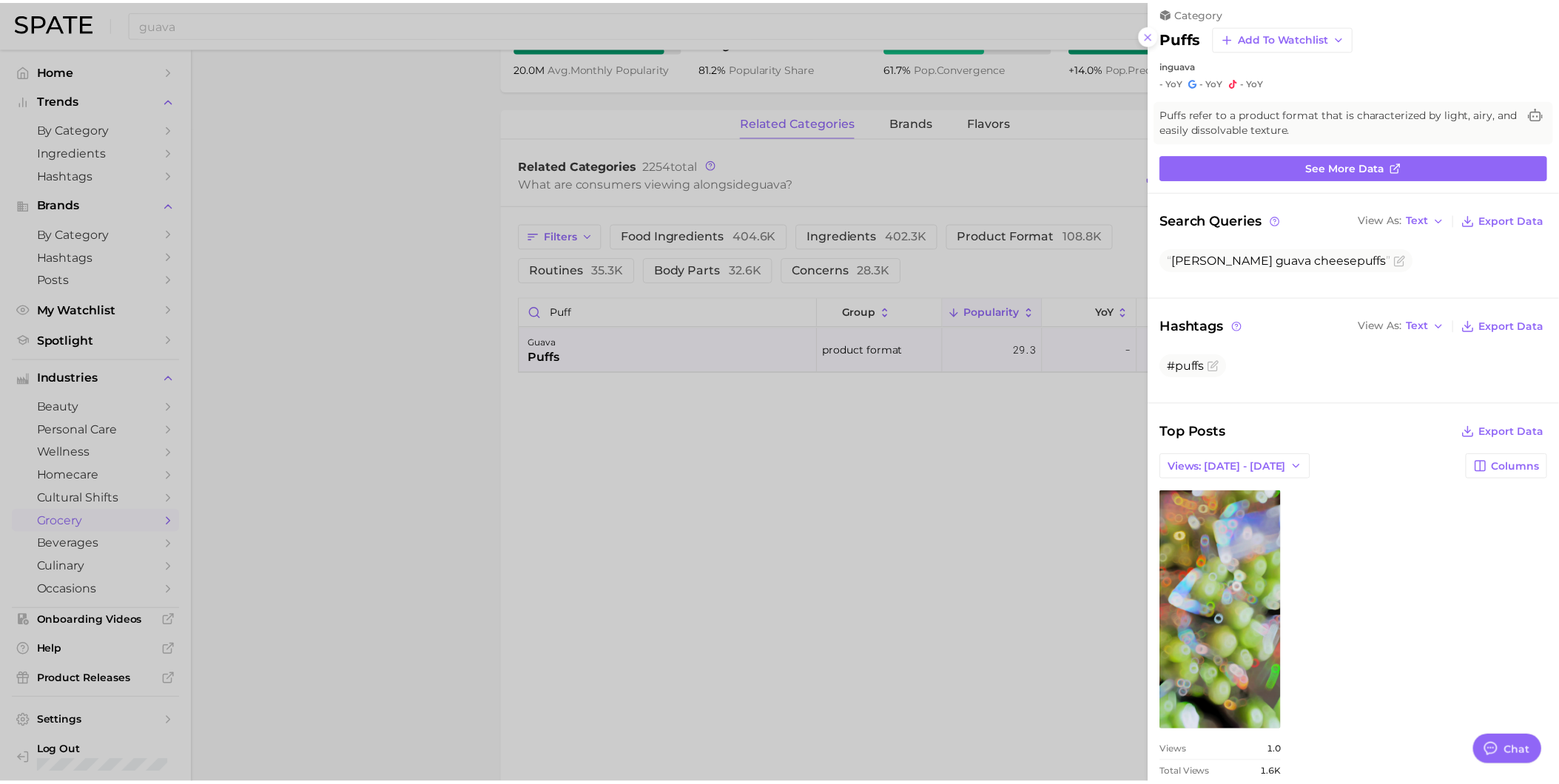
scroll to position [0, 0]
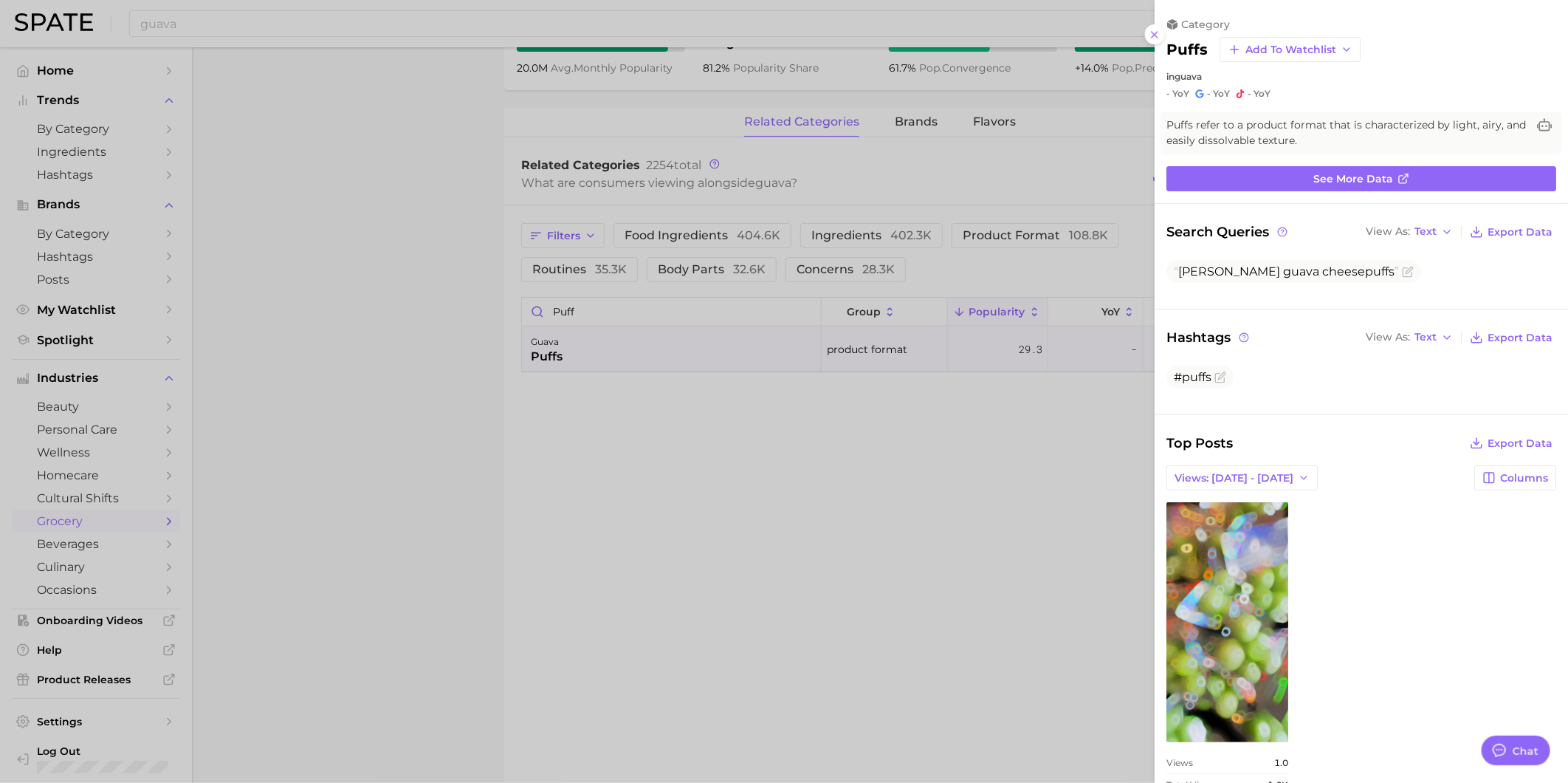
click at [348, 21] on div at bounding box center [784, 392] width 1568 height 783
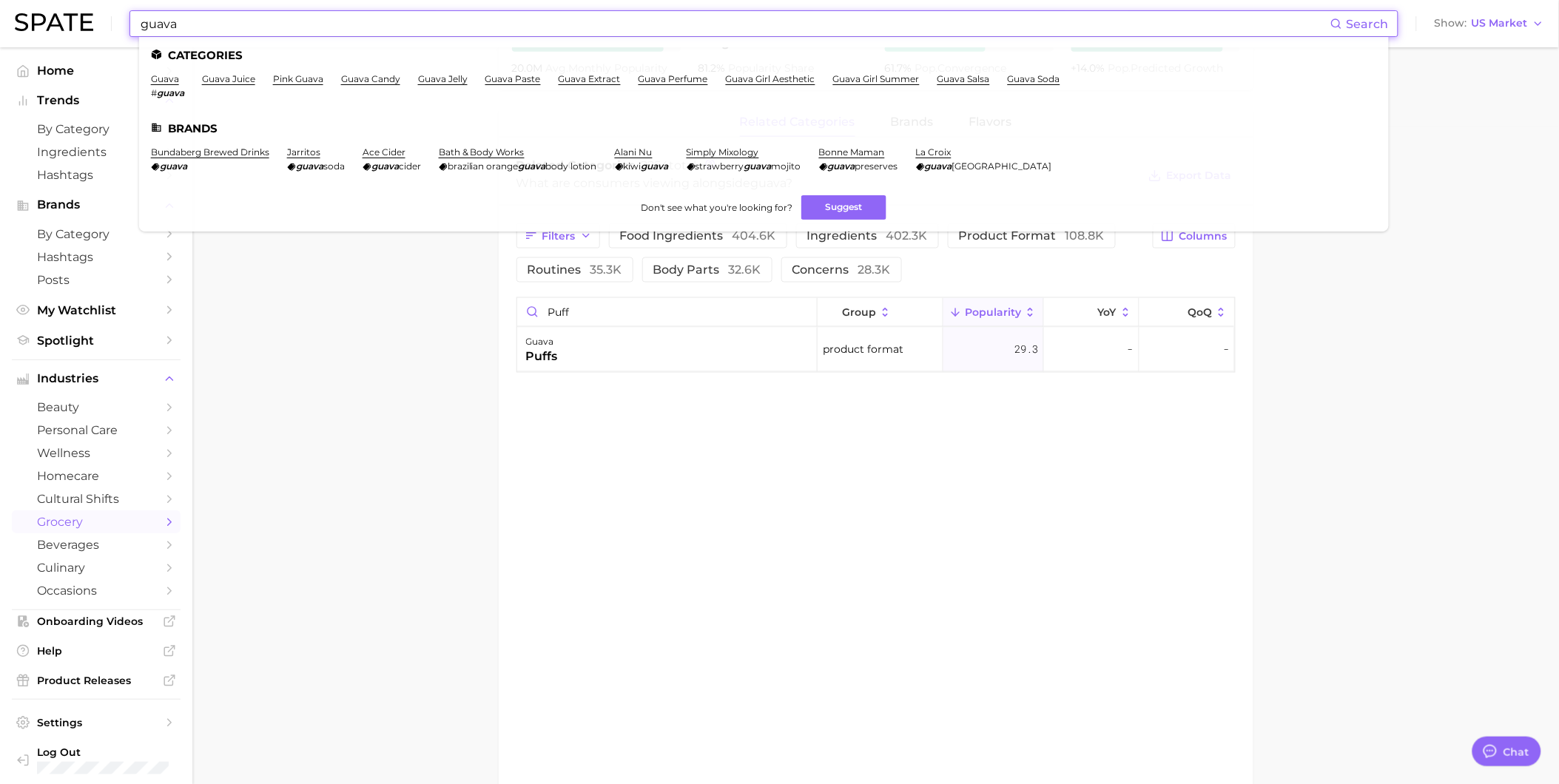
drag, startPoint x: 264, startPoint y: 11, endPoint x: 80, endPoint y: 16, distance: 184.1
click at [80, 16] on div "guava Search Categories guava # guava guava juice pink guava guava candy guava …" at bounding box center [780, 24] width 1529 height 48
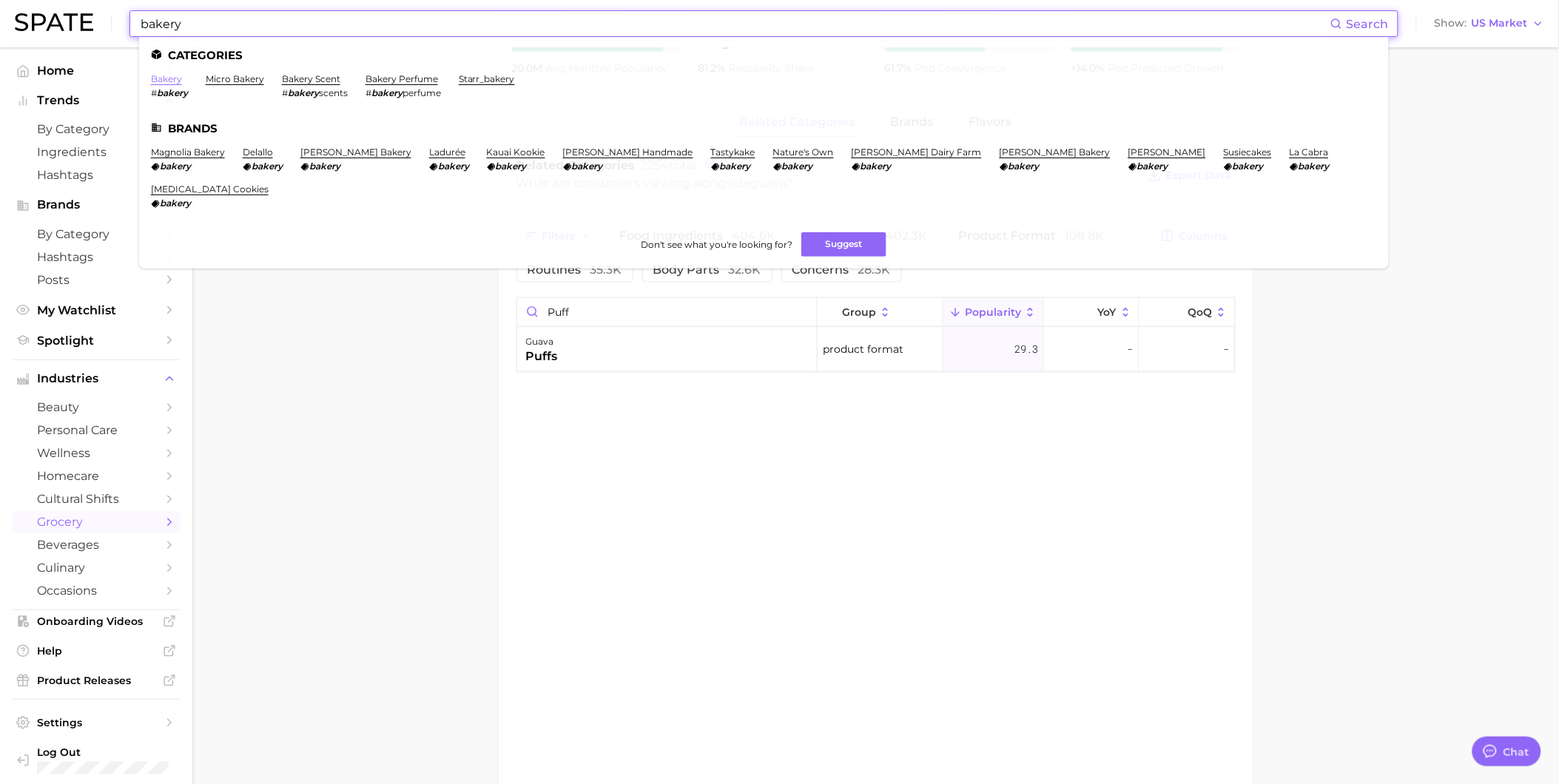
type input "bakery"
click at [157, 78] on link "bakery" at bounding box center [165, 78] width 31 height 11
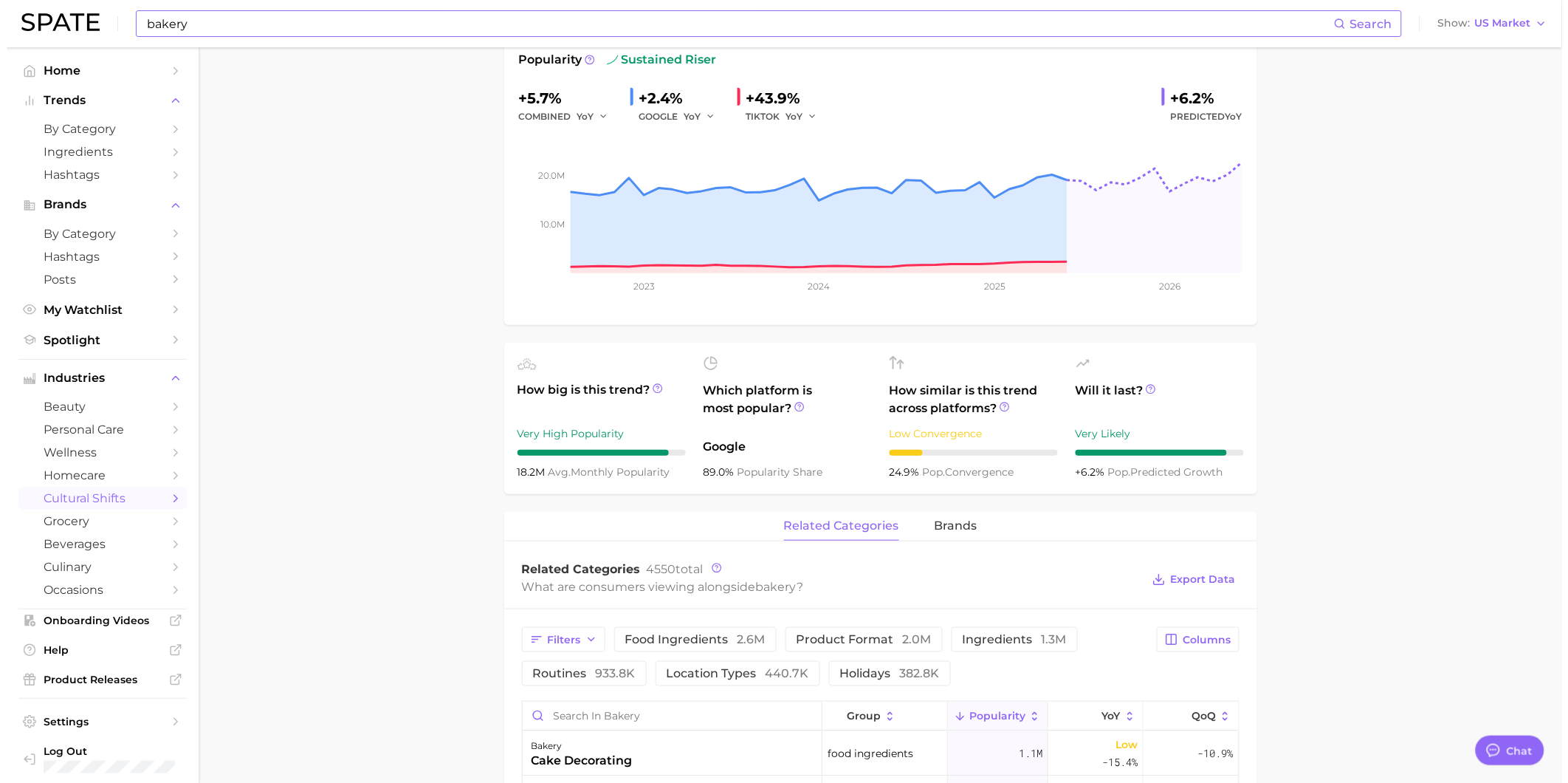
scroll to position [491, 0]
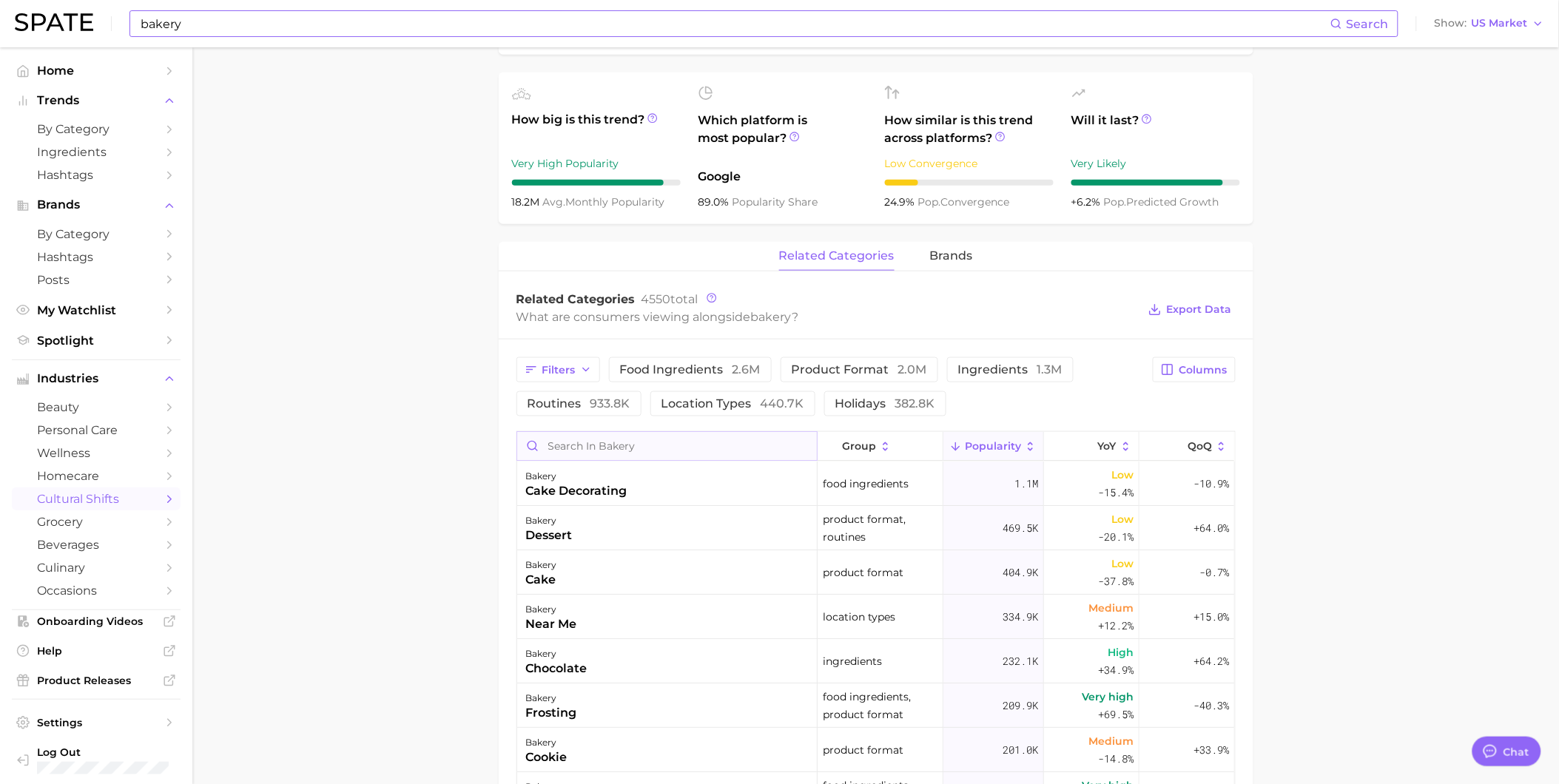
click at [672, 440] on input "Search in bakery" at bounding box center [667, 445] width 299 height 28
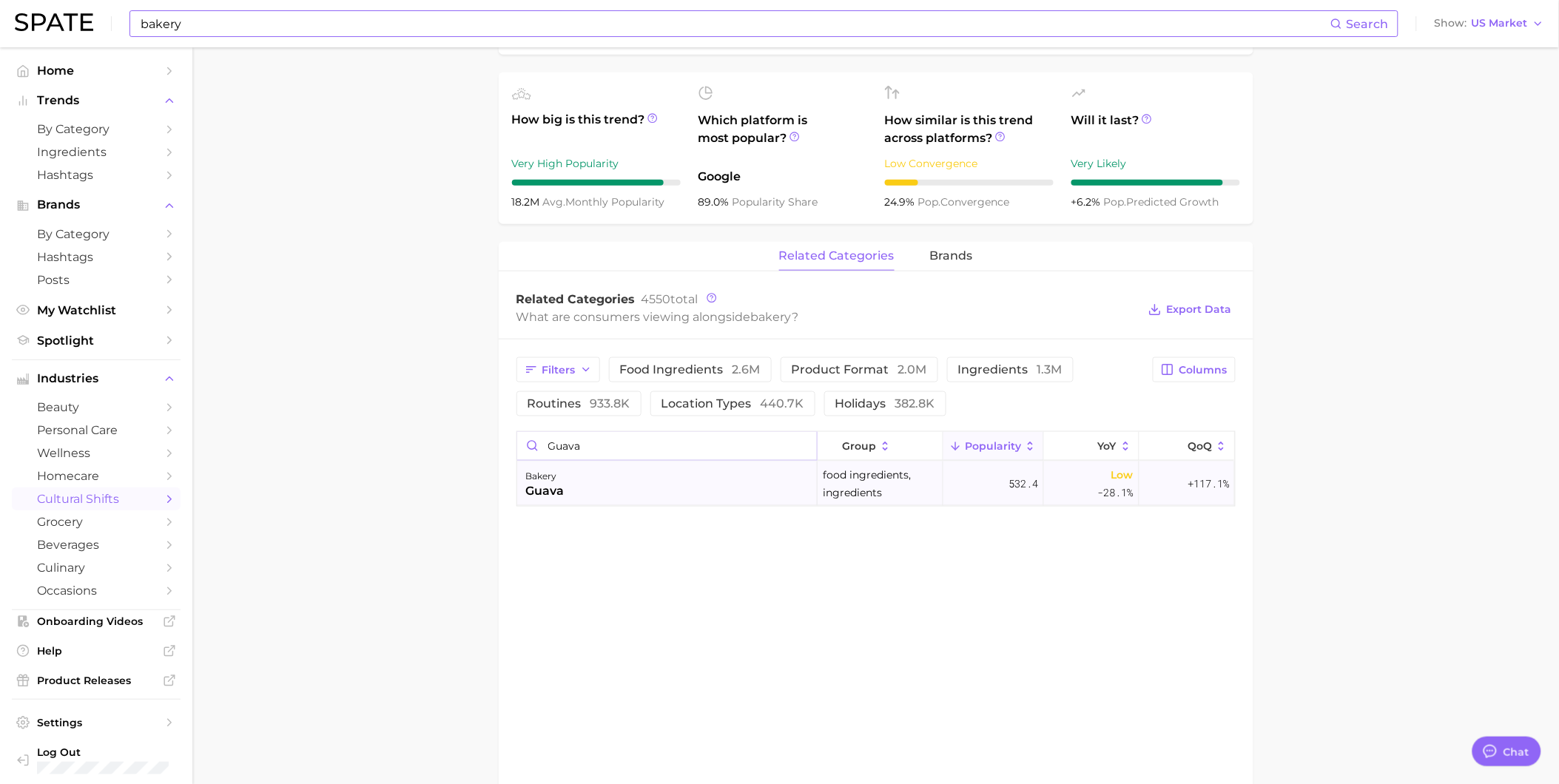
type input "guava"
click at [744, 496] on div "bakery guava" at bounding box center [667, 483] width 300 height 45
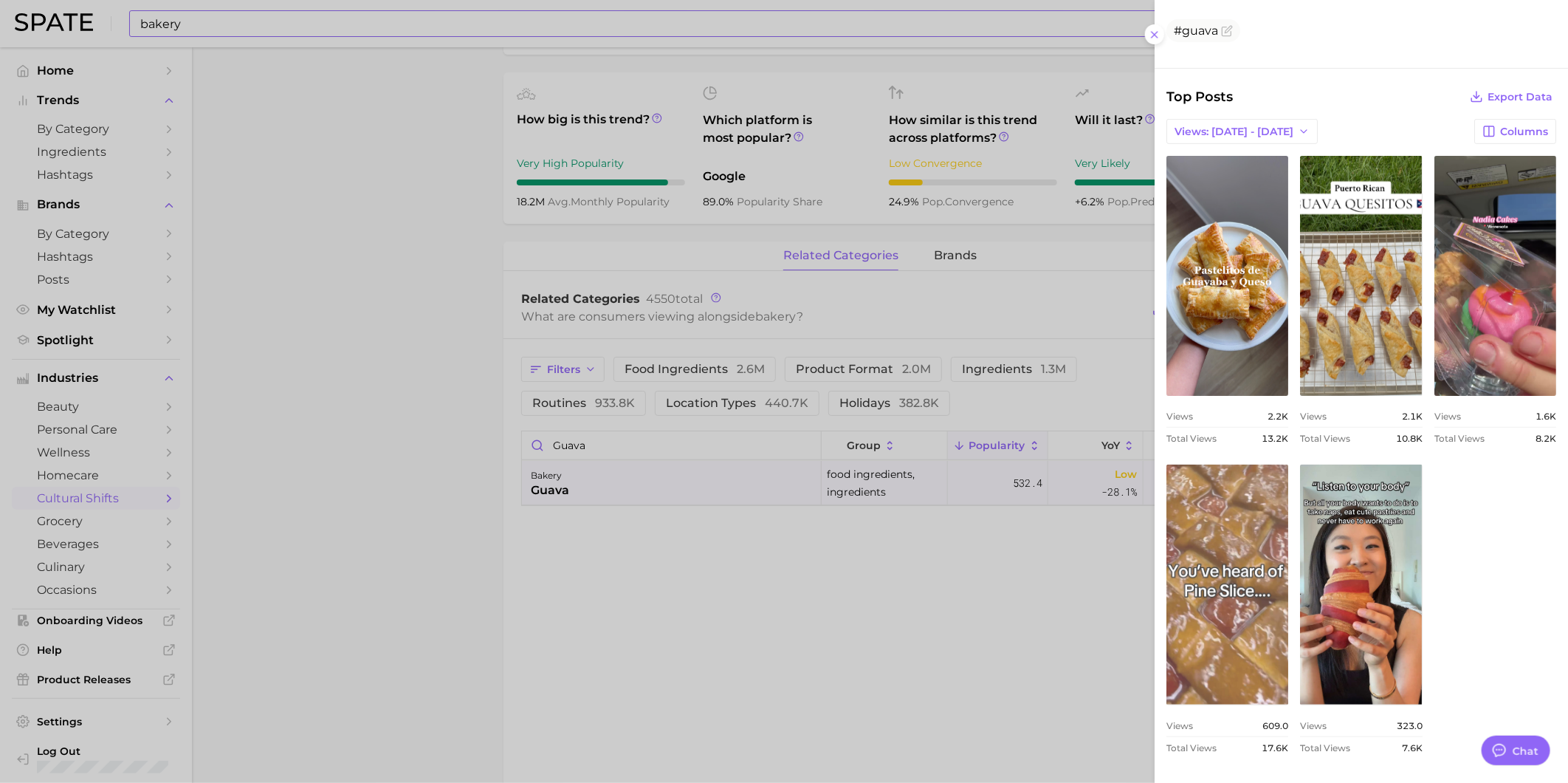
scroll to position [375, 0]
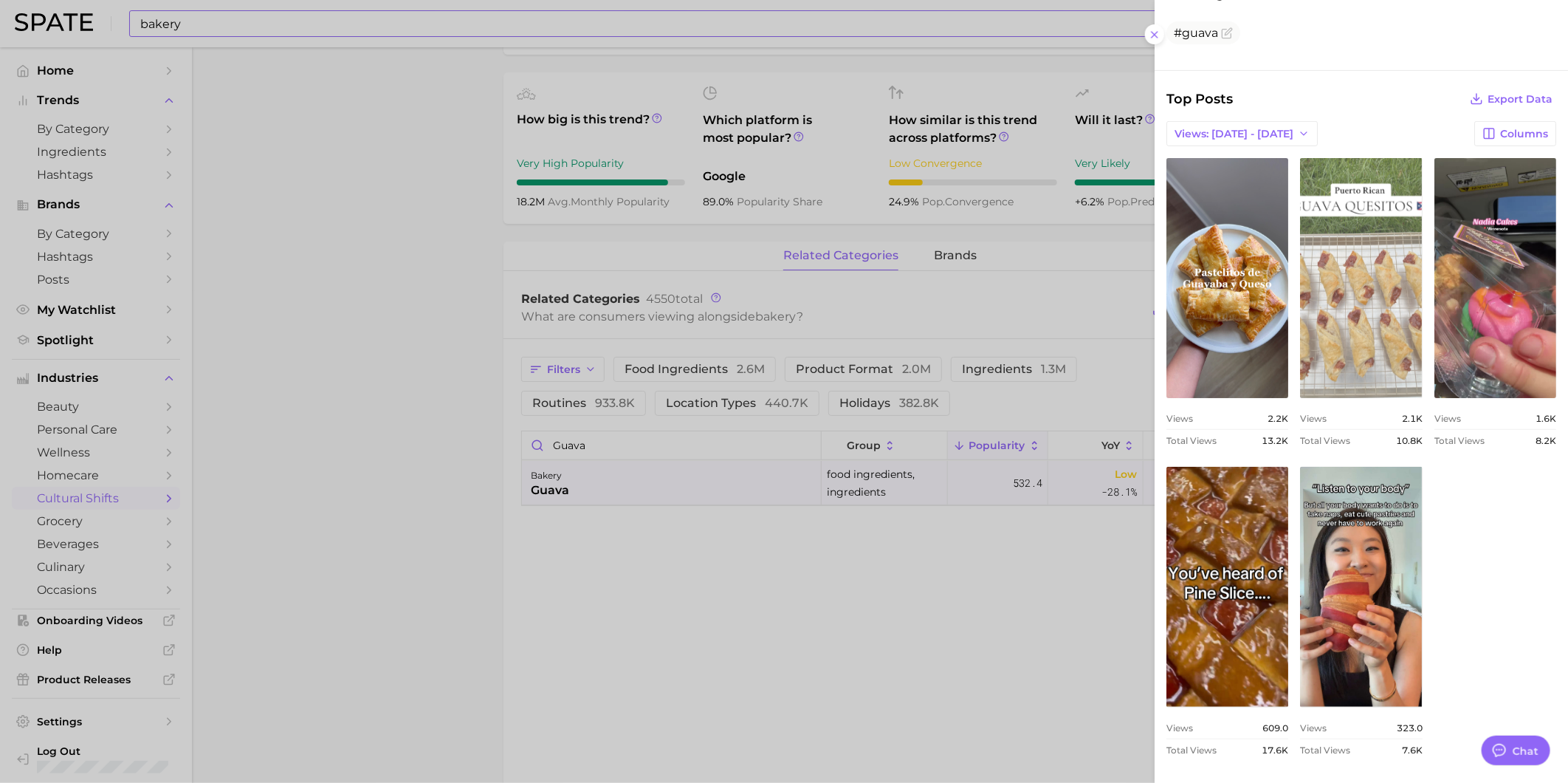
click at [1414, 226] on link "view post on TikTok" at bounding box center [1360, 278] width 122 height 240
